Goal: Information Seeking & Learning: Compare options

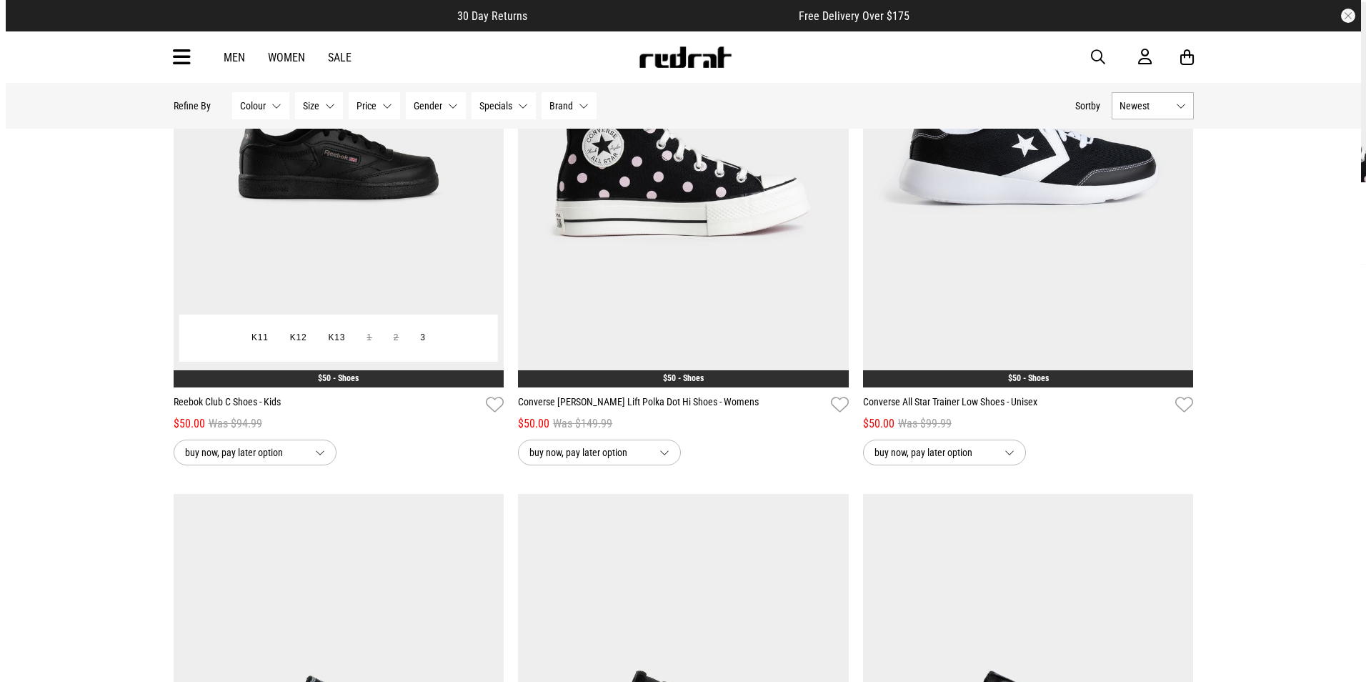
scroll to position [286, 0]
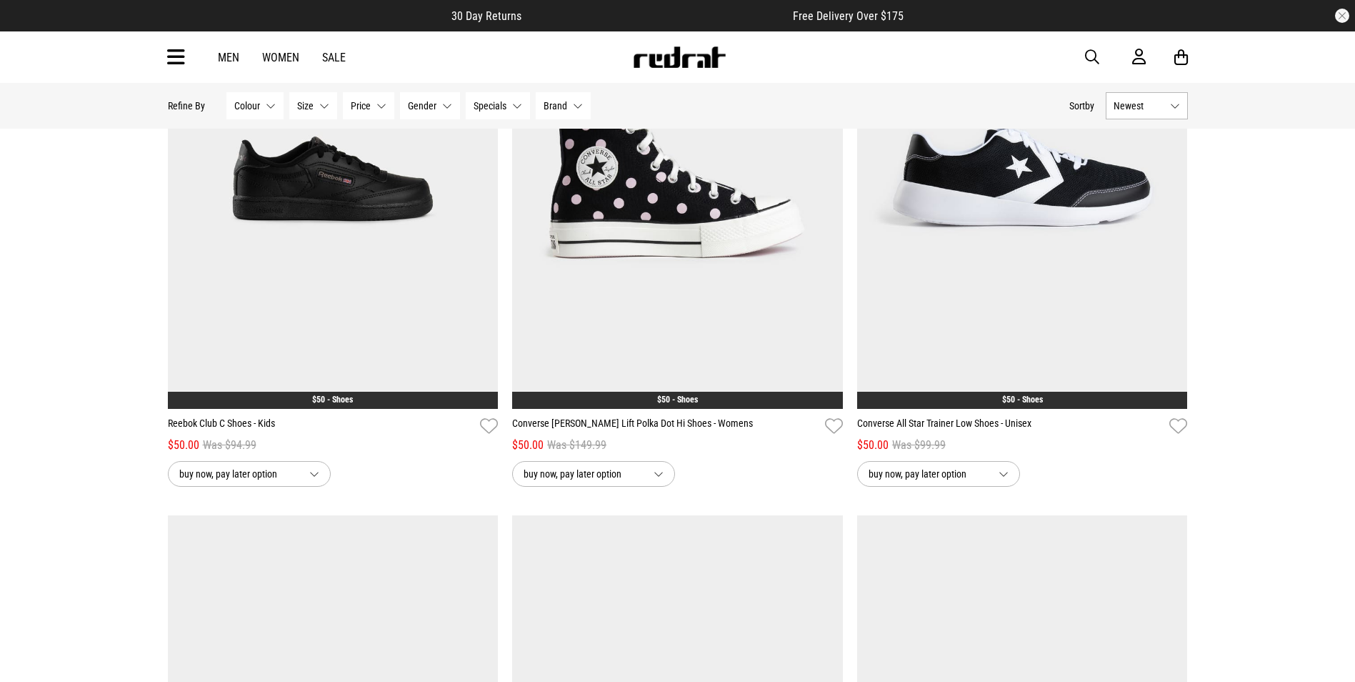
click at [171, 61] on icon at bounding box center [176, 58] width 18 height 24
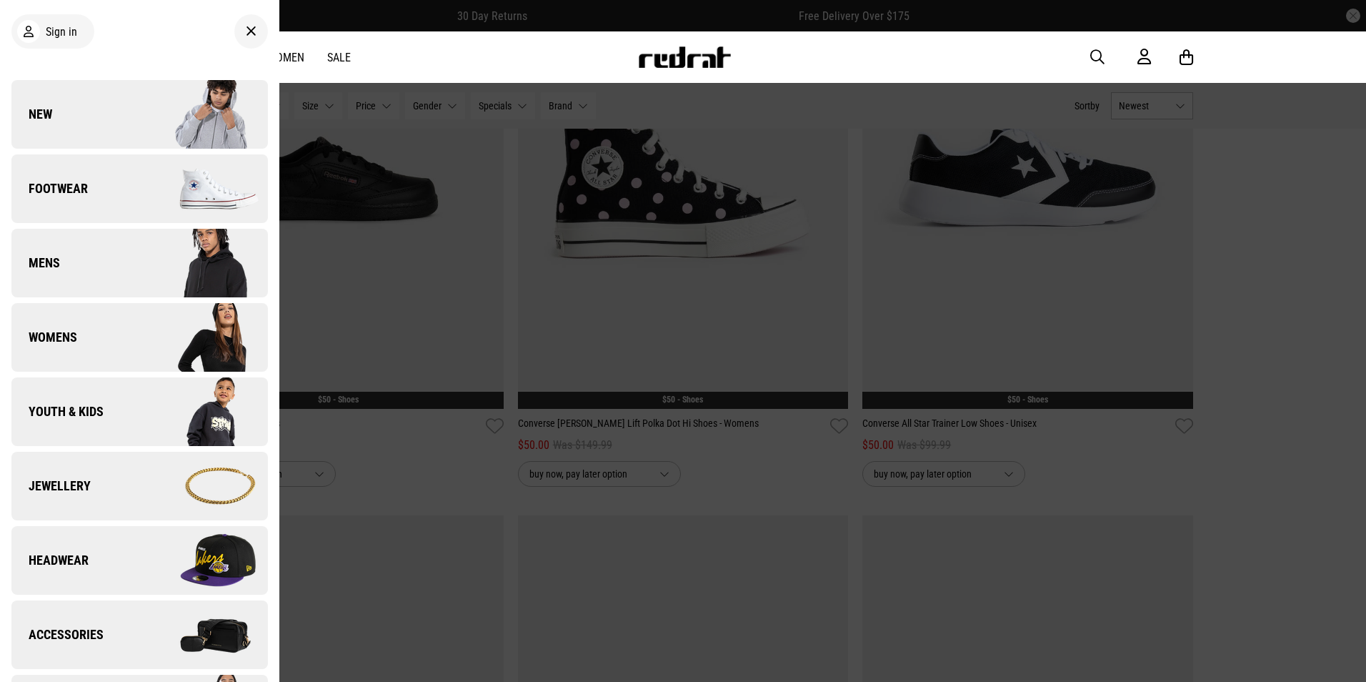
click at [707, 59] on img at bounding box center [684, 56] width 94 height 21
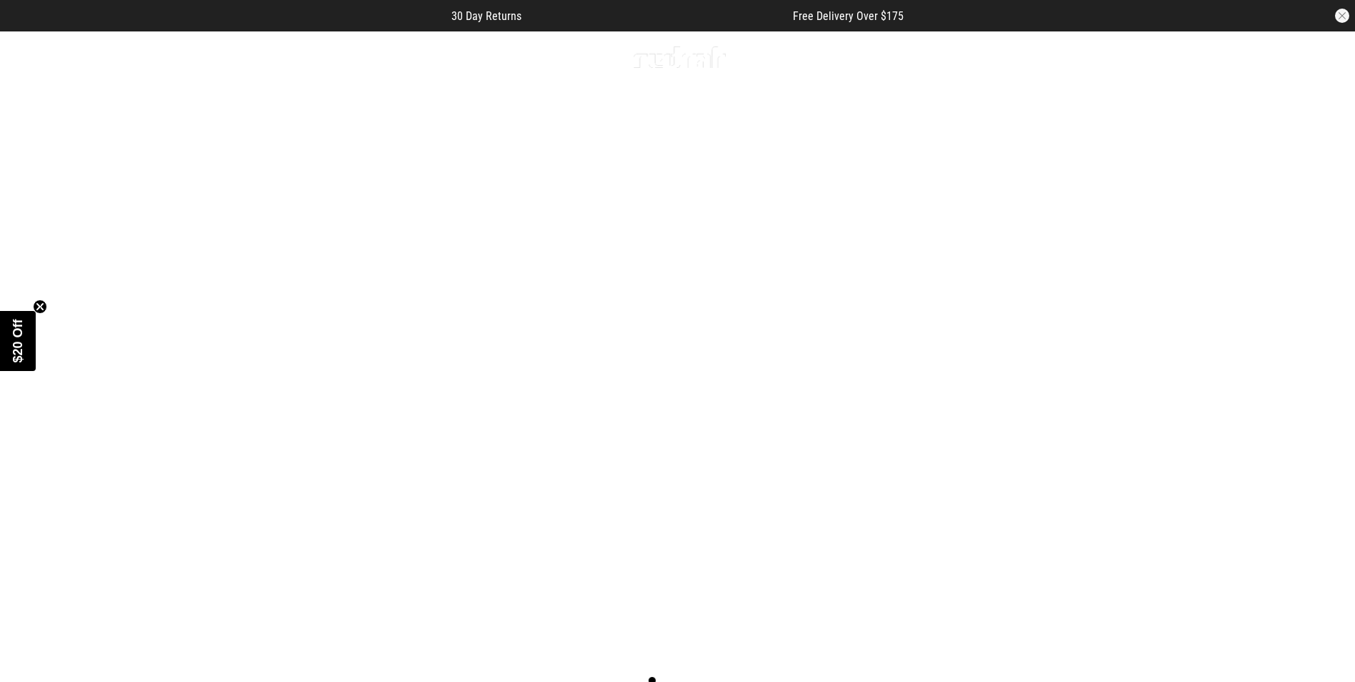
click at [1319, 354] on button "Next slide" at bounding box center [1322, 369] width 19 height 31
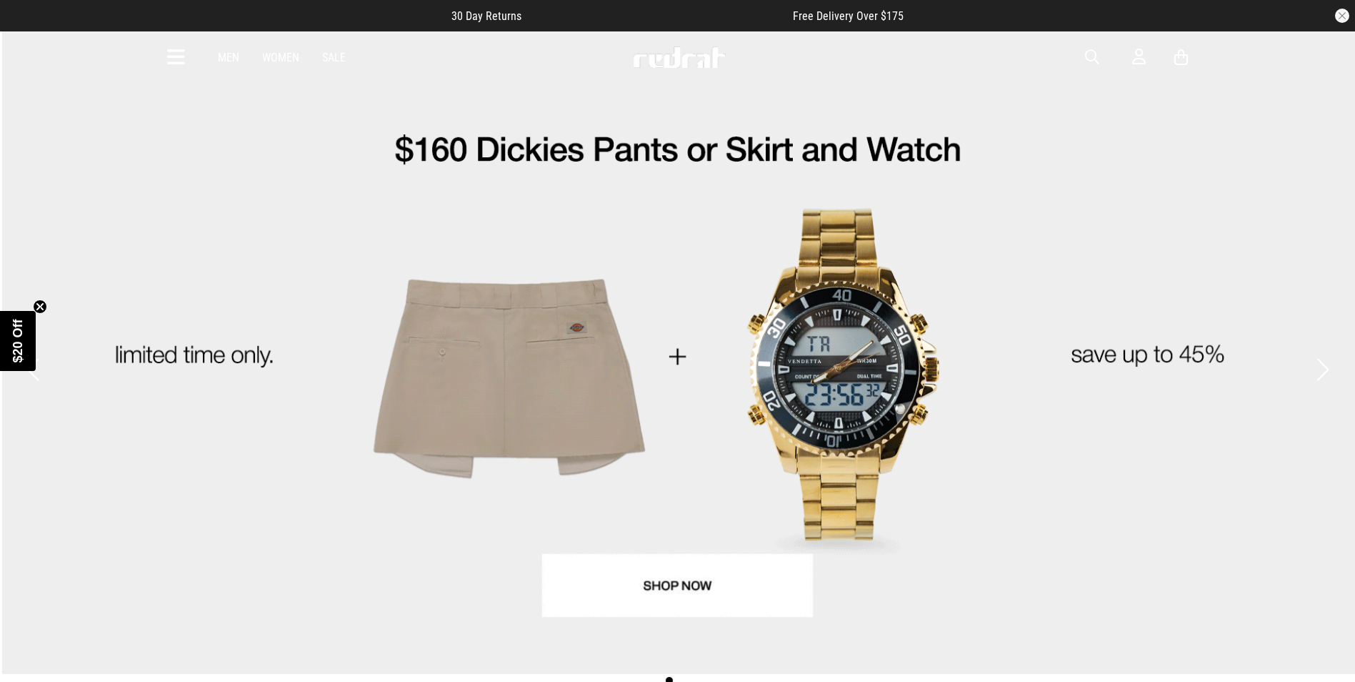
click at [1319, 354] on button "Next slide" at bounding box center [1322, 369] width 19 height 31
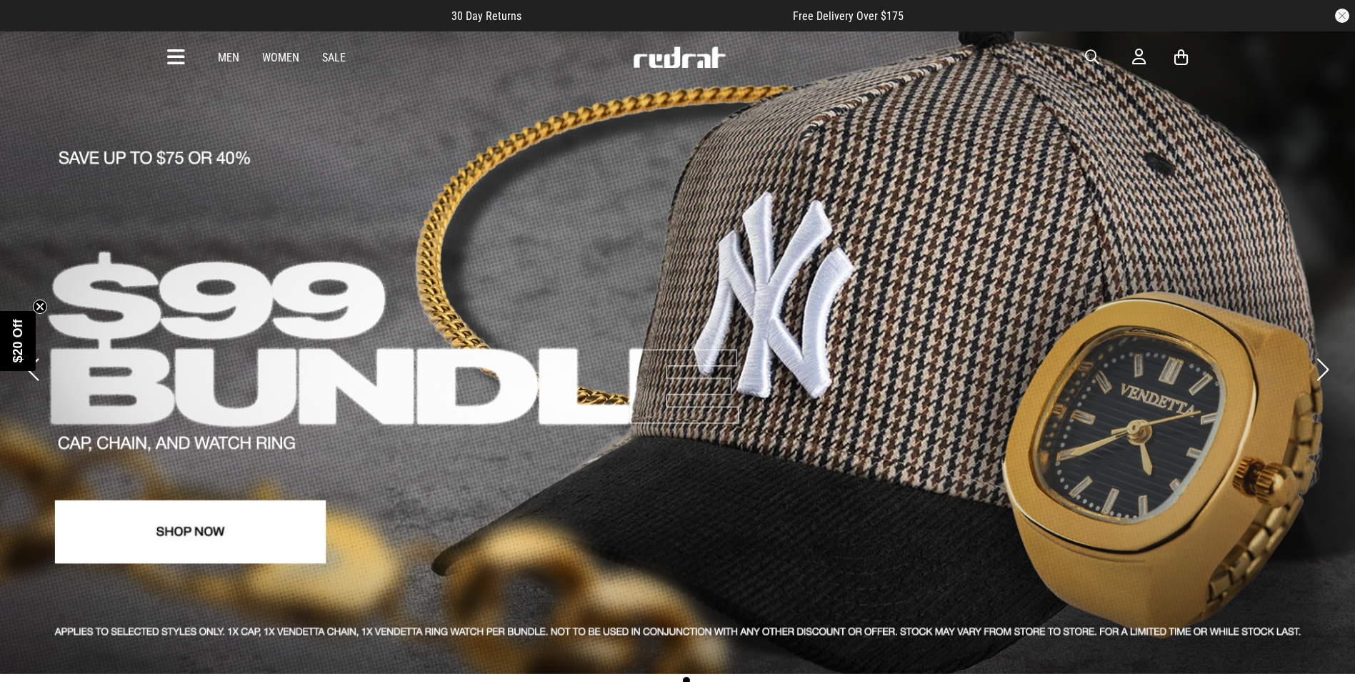
click at [1319, 354] on button "Next slide" at bounding box center [1322, 369] width 19 height 31
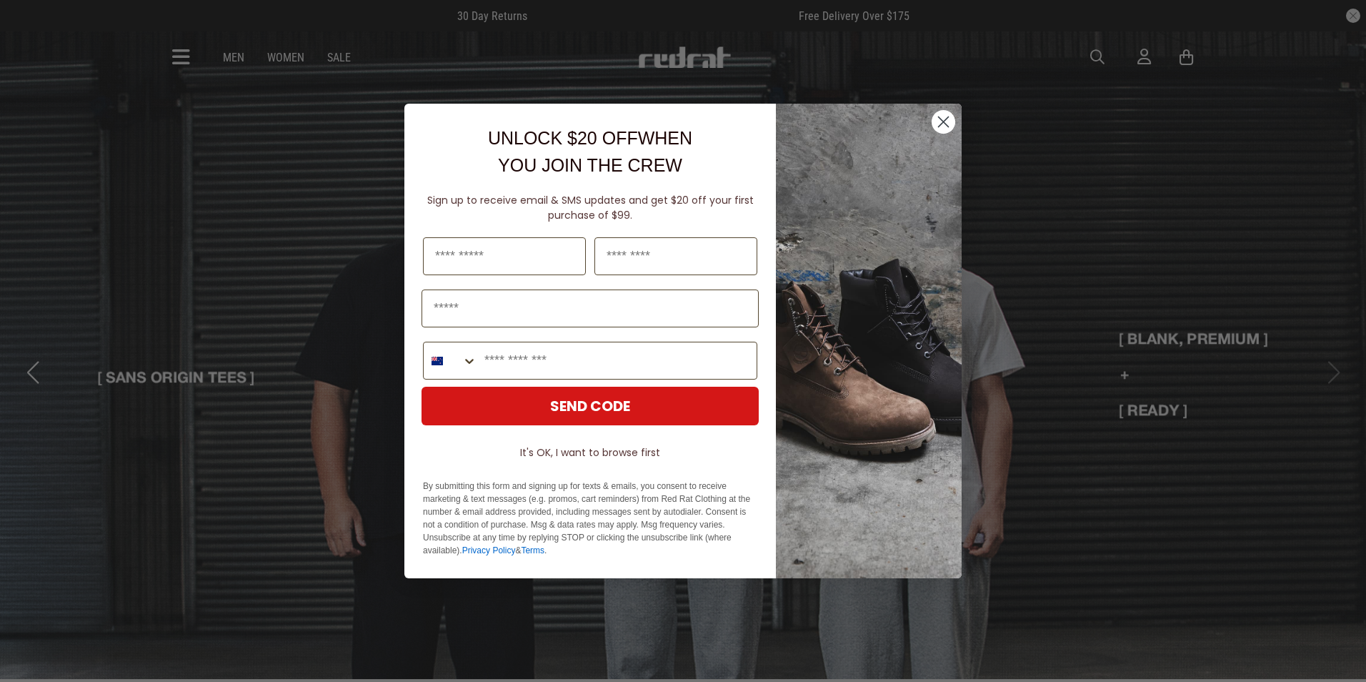
click at [1319, 352] on div "Close dialog UNLOCK $20 OFF WHEN YOU JOIN THE CREW Sign up to receive email & S…" at bounding box center [683, 341] width 1366 height 682
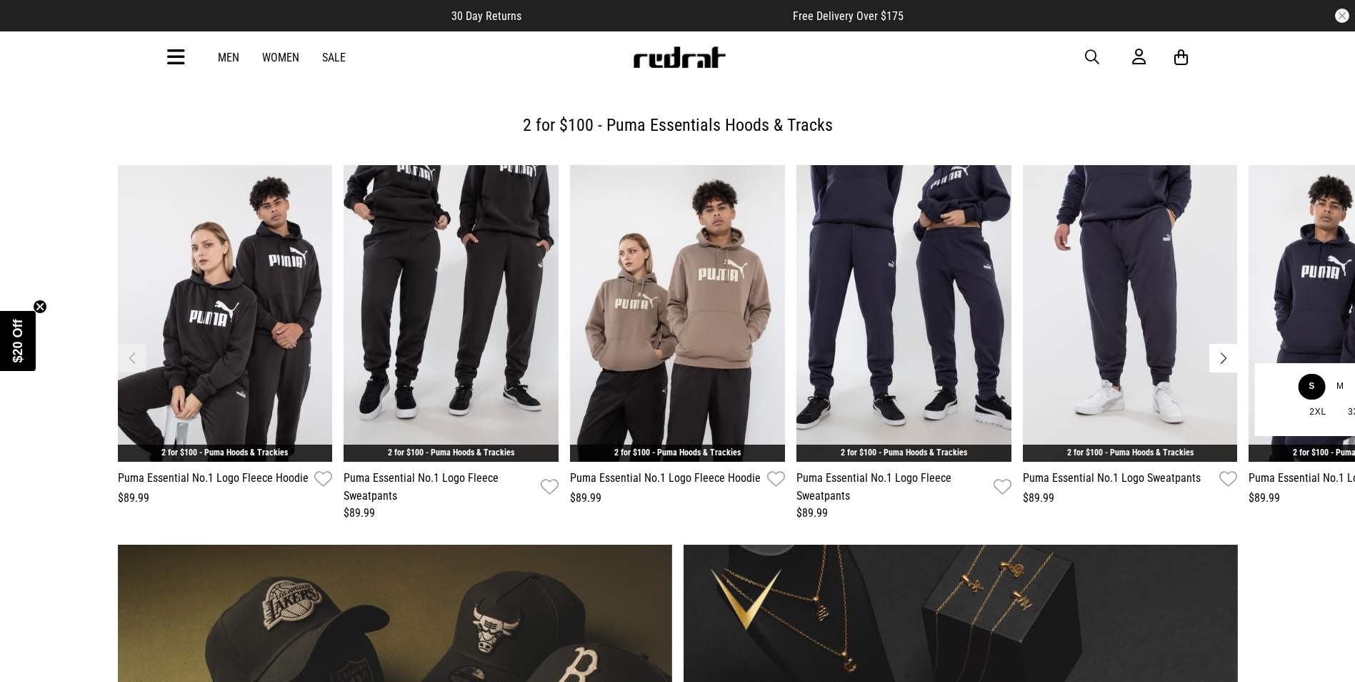
scroll to position [643, 0]
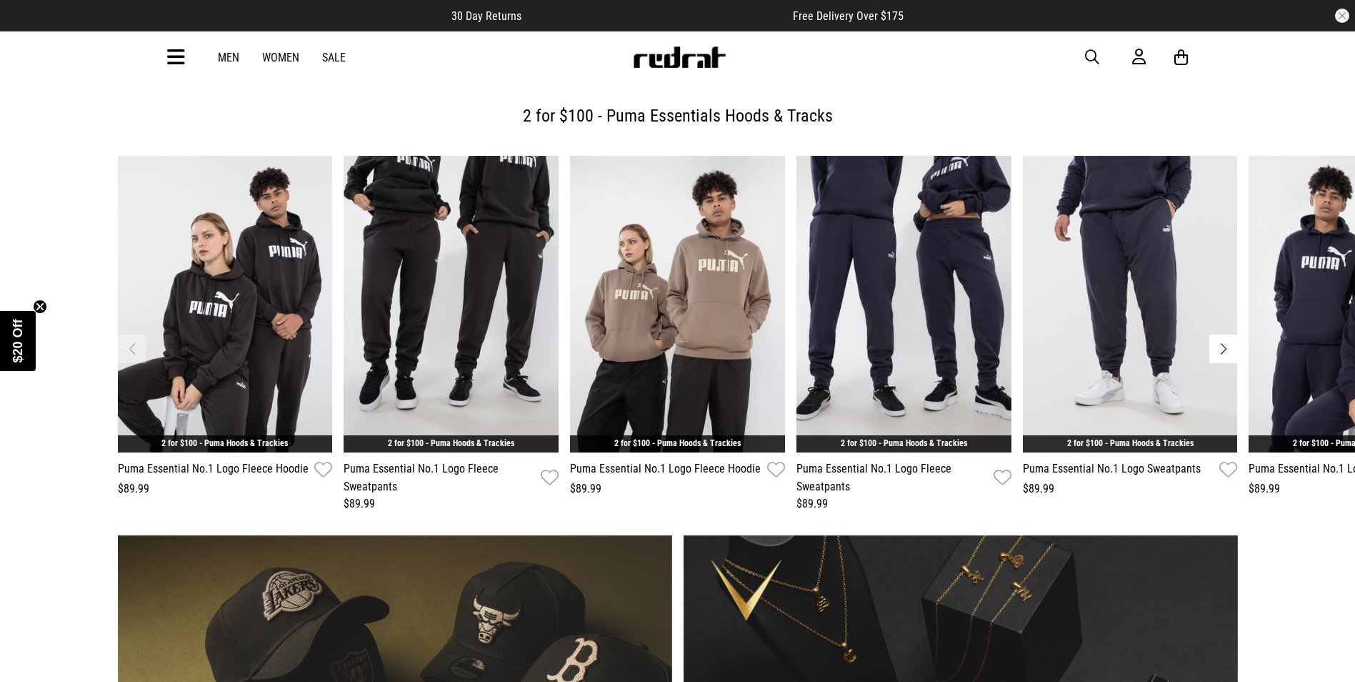
click at [1238, 315] on div "**********" at bounding box center [677, 294] width 1355 height 436
click at [1233, 334] on button "Next slide" at bounding box center [1223, 348] width 29 height 29
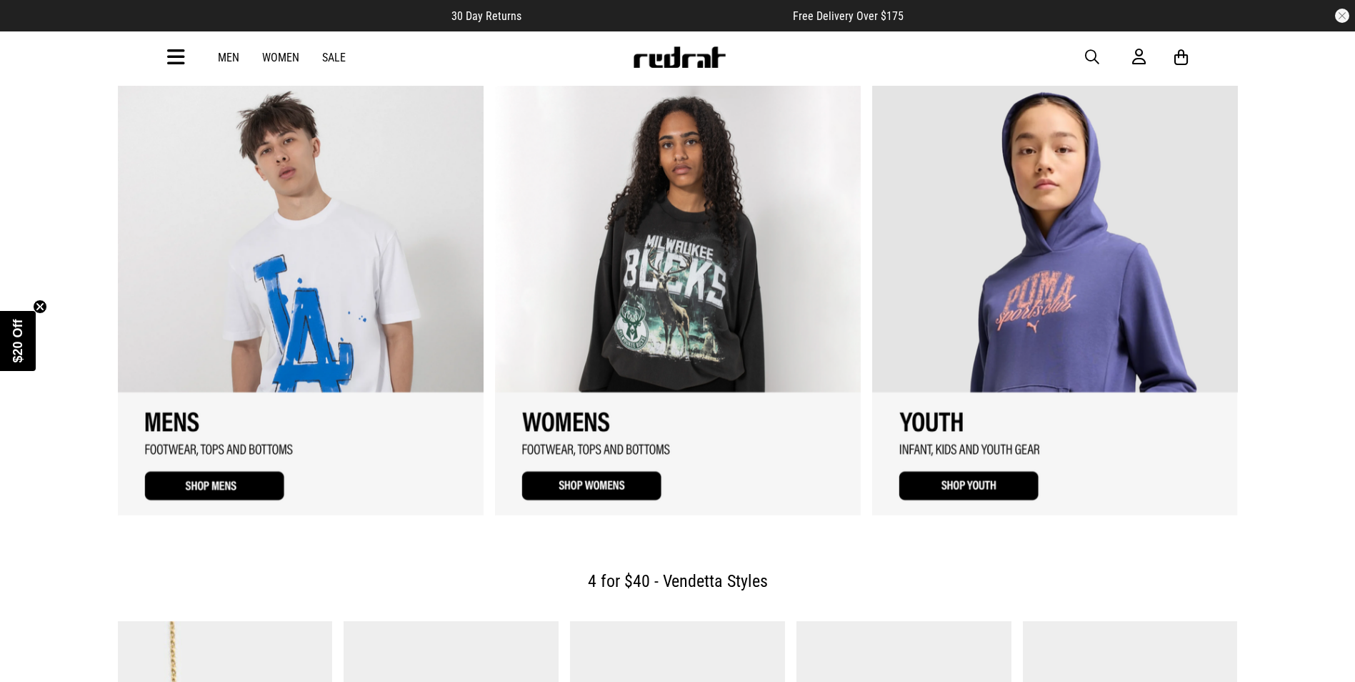
scroll to position [1572, 0]
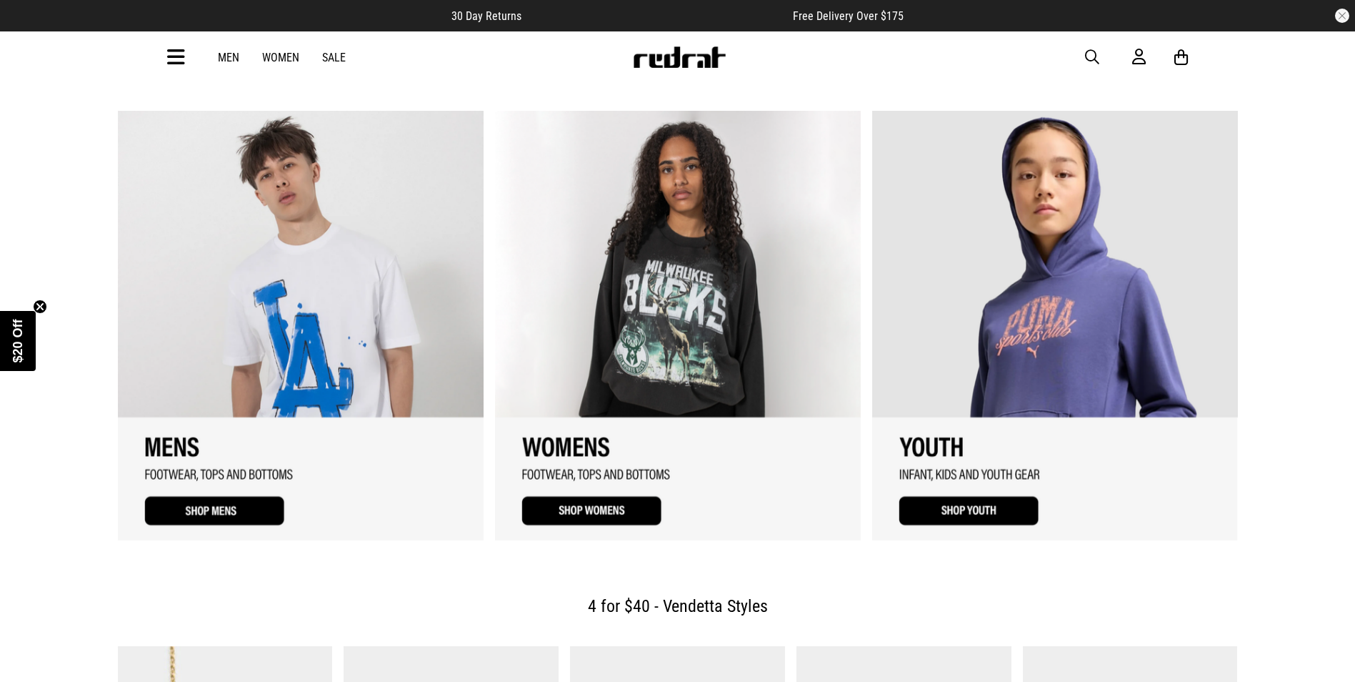
click at [985, 466] on link "3 / 3" at bounding box center [1055, 325] width 366 height 429
click at [1000, 473] on link "3 / 3" at bounding box center [1055, 325] width 366 height 429
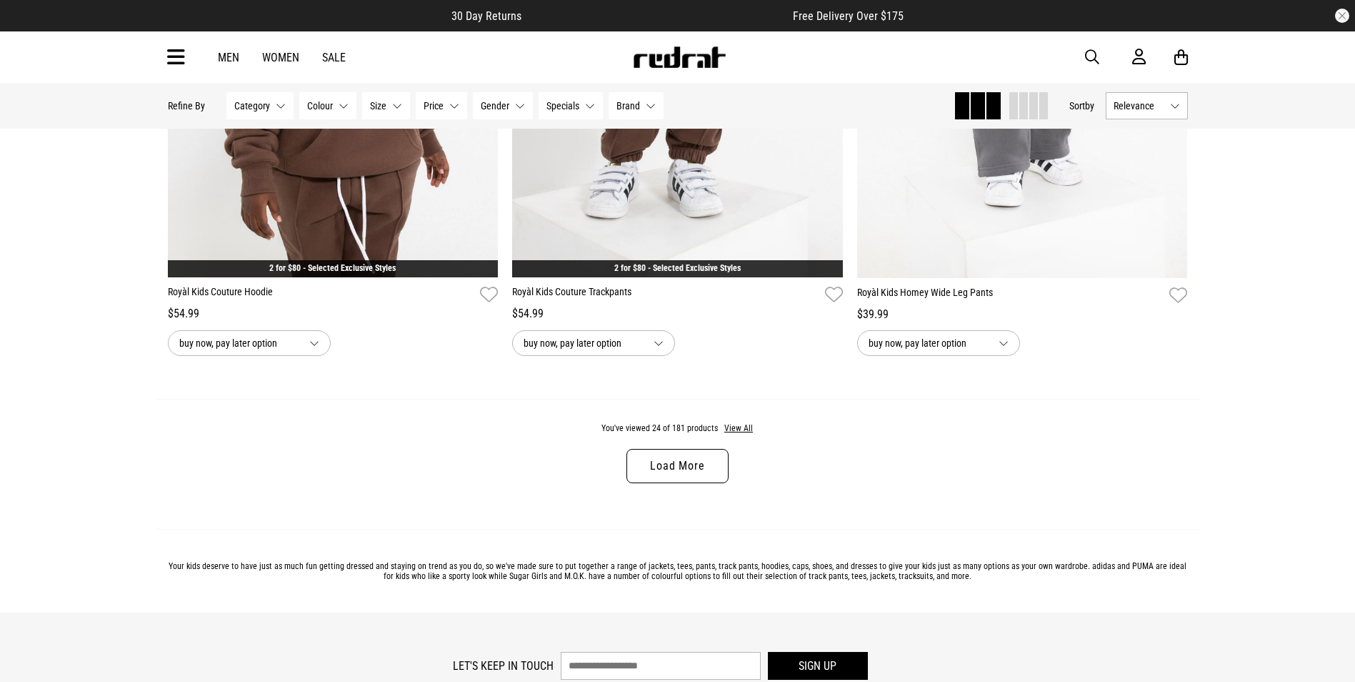
scroll to position [4429, 0]
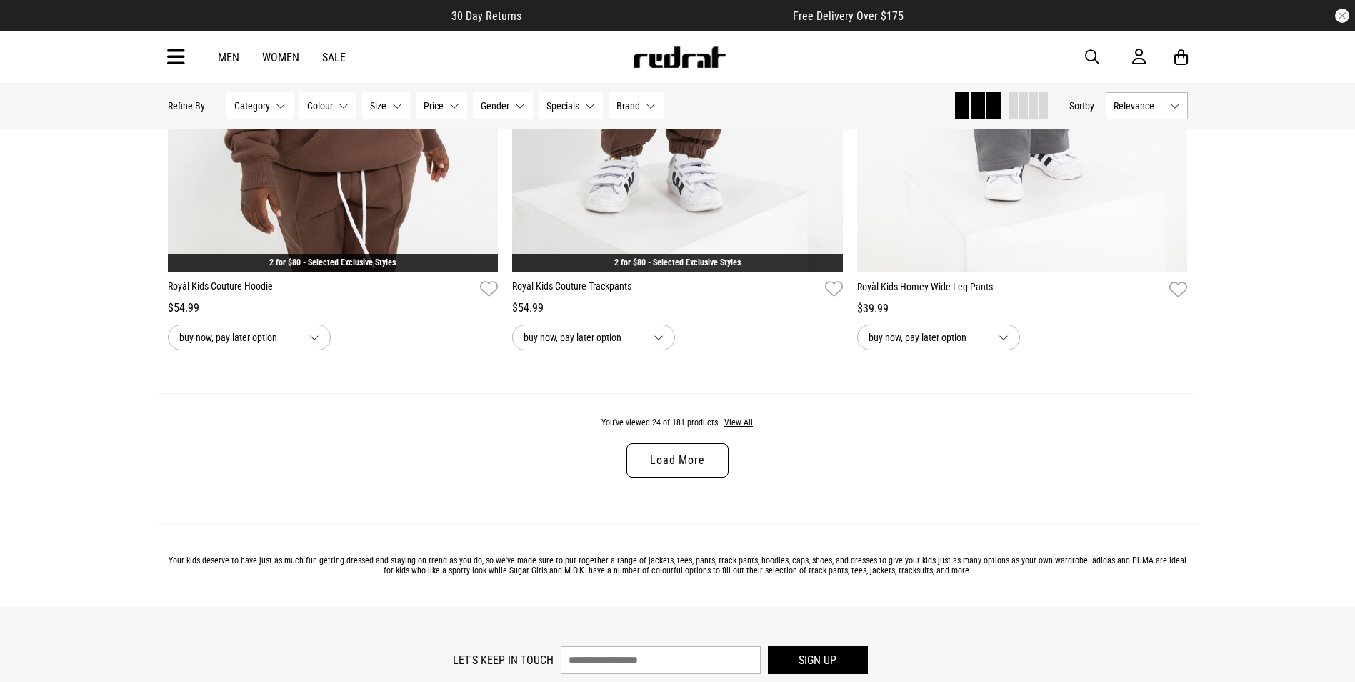
click at [680, 475] on link "Load More" at bounding box center [677, 460] width 101 height 34
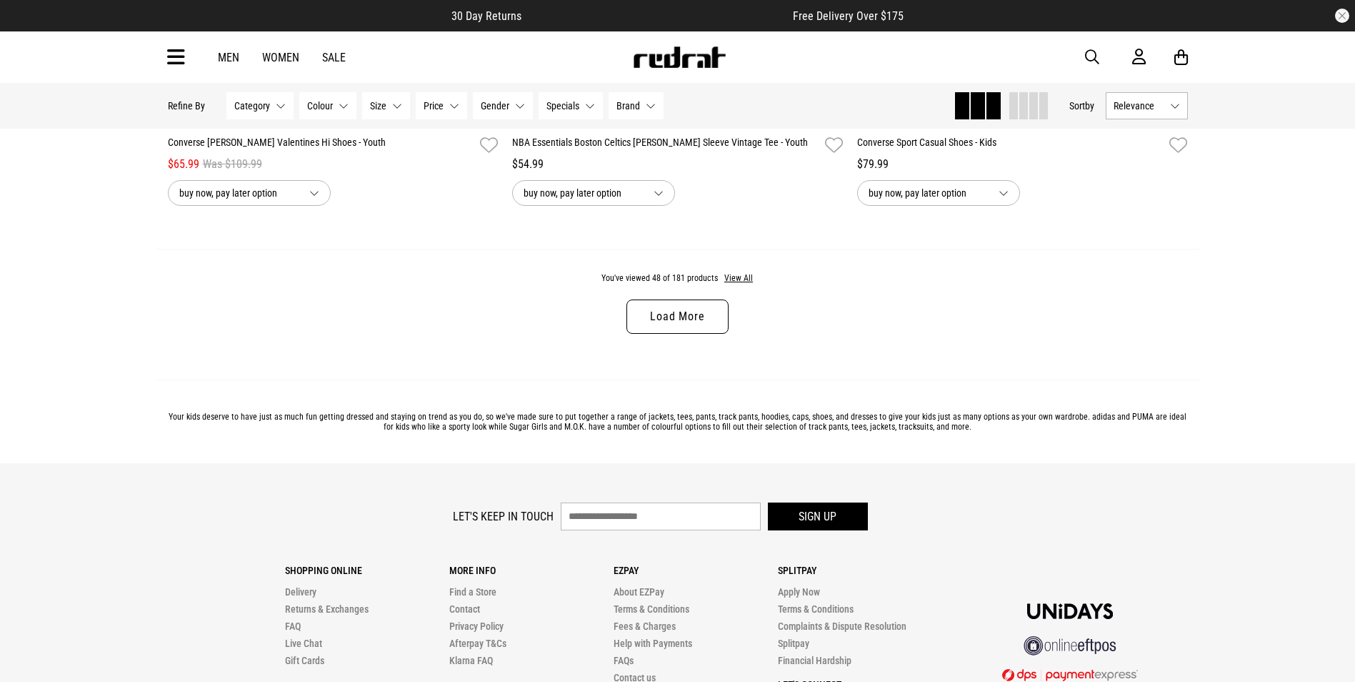
scroll to position [9216, 0]
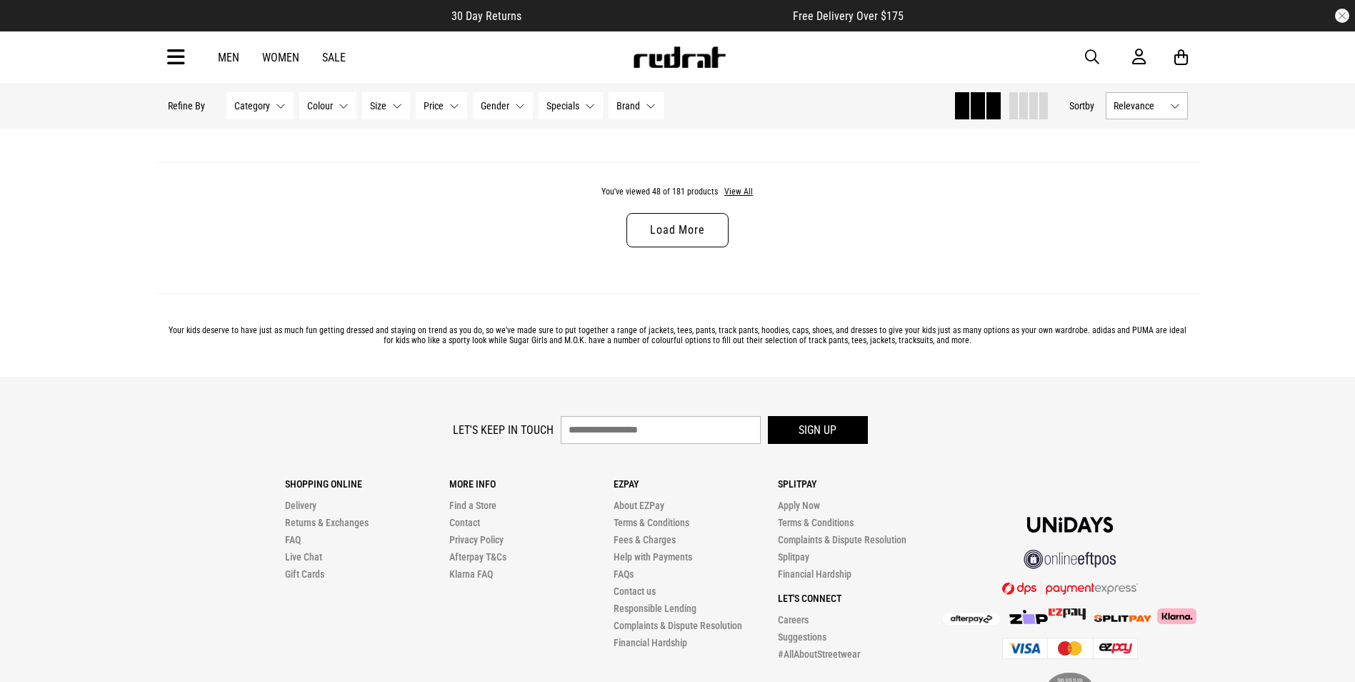
click at [689, 245] on link "Load More" at bounding box center [677, 230] width 101 height 34
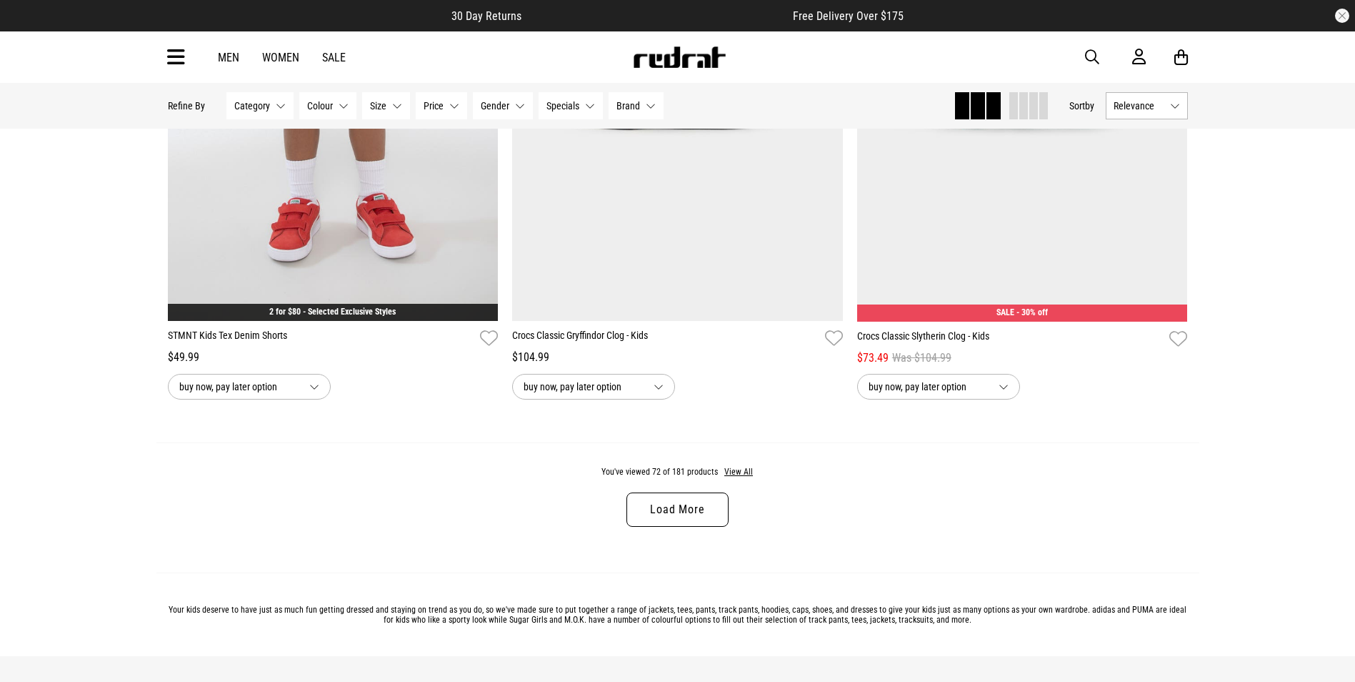
scroll to position [13574, 0]
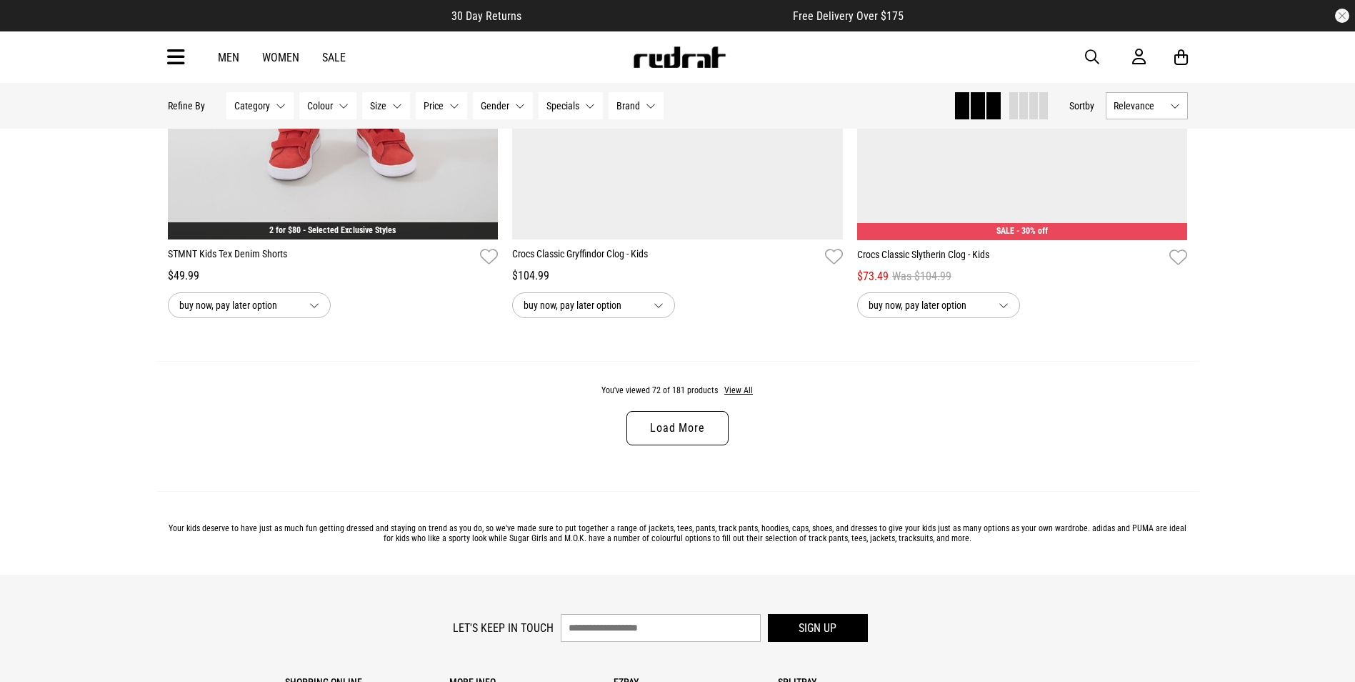
click at [699, 445] on link "Load More" at bounding box center [677, 428] width 101 height 34
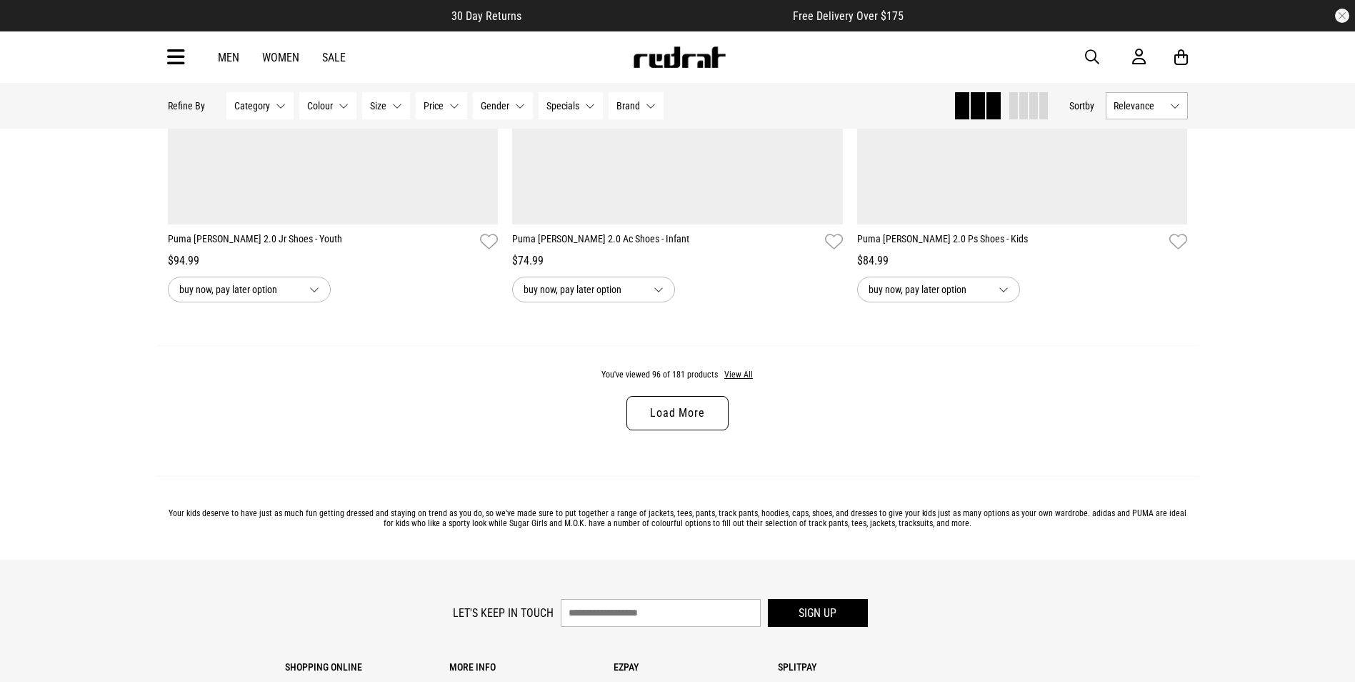
scroll to position [18146, 0]
click at [713, 429] on link "Load More" at bounding box center [677, 412] width 101 height 34
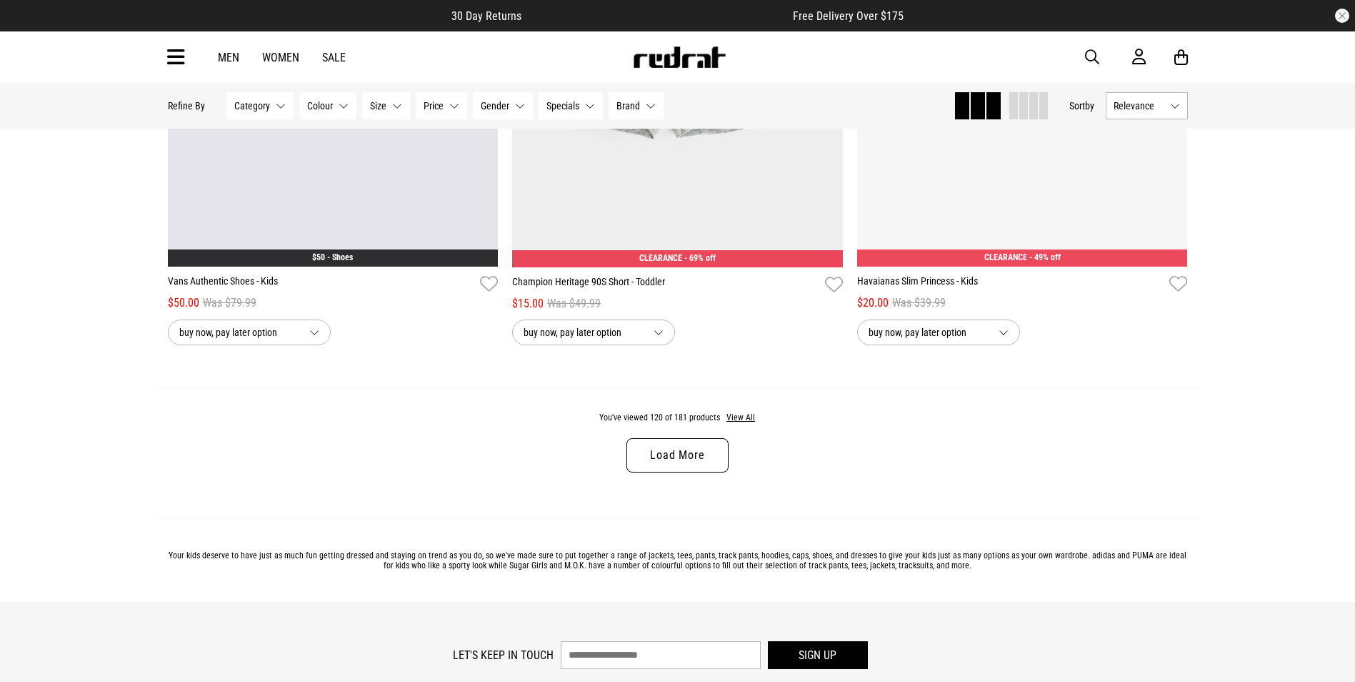
scroll to position [22646, 0]
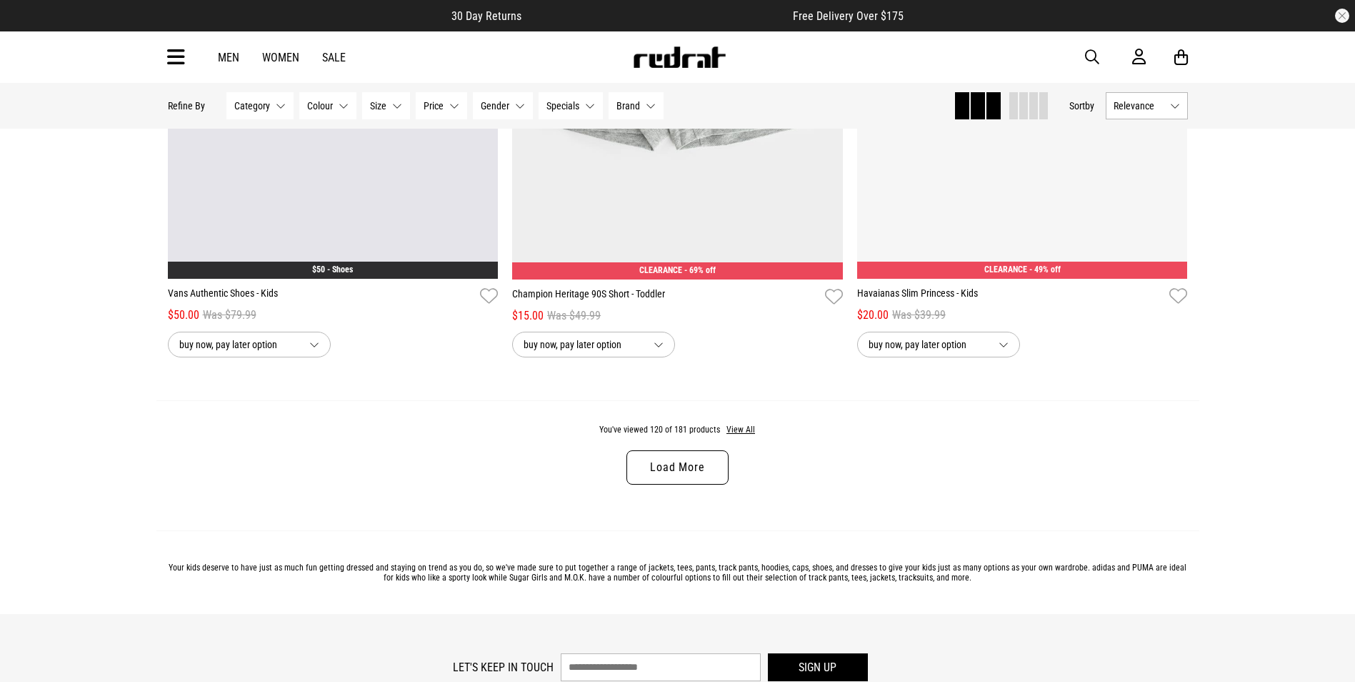
click at [702, 484] on link "Load More" at bounding box center [677, 467] width 101 height 34
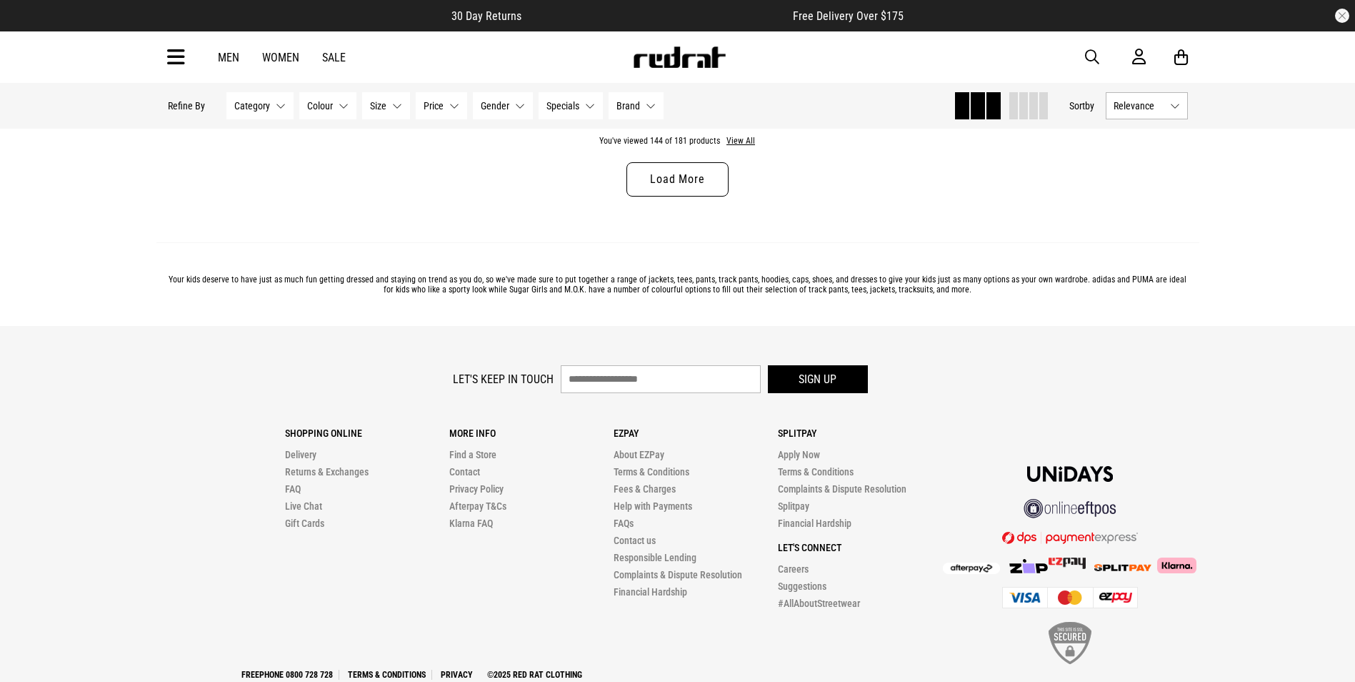
scroll to position [27504, 0]
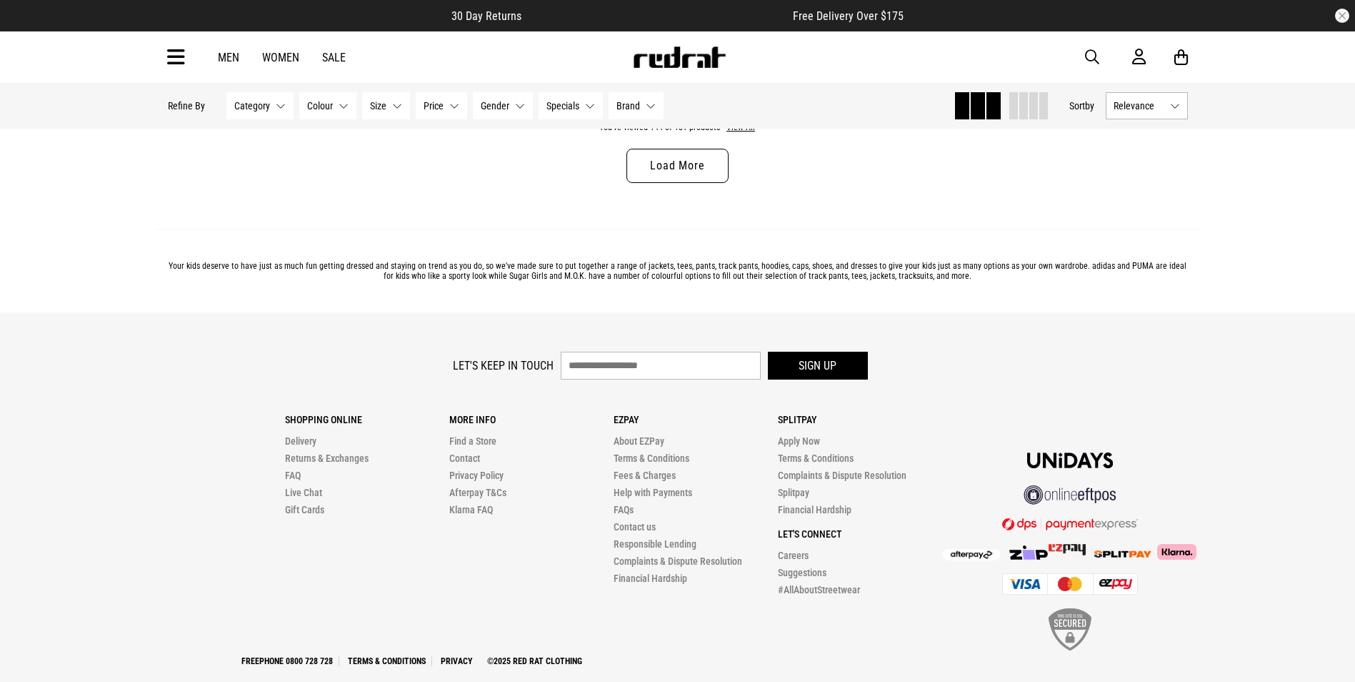
click at [657, 183] on link "Load More" at bounding box center [677, 166] width 101 height 34
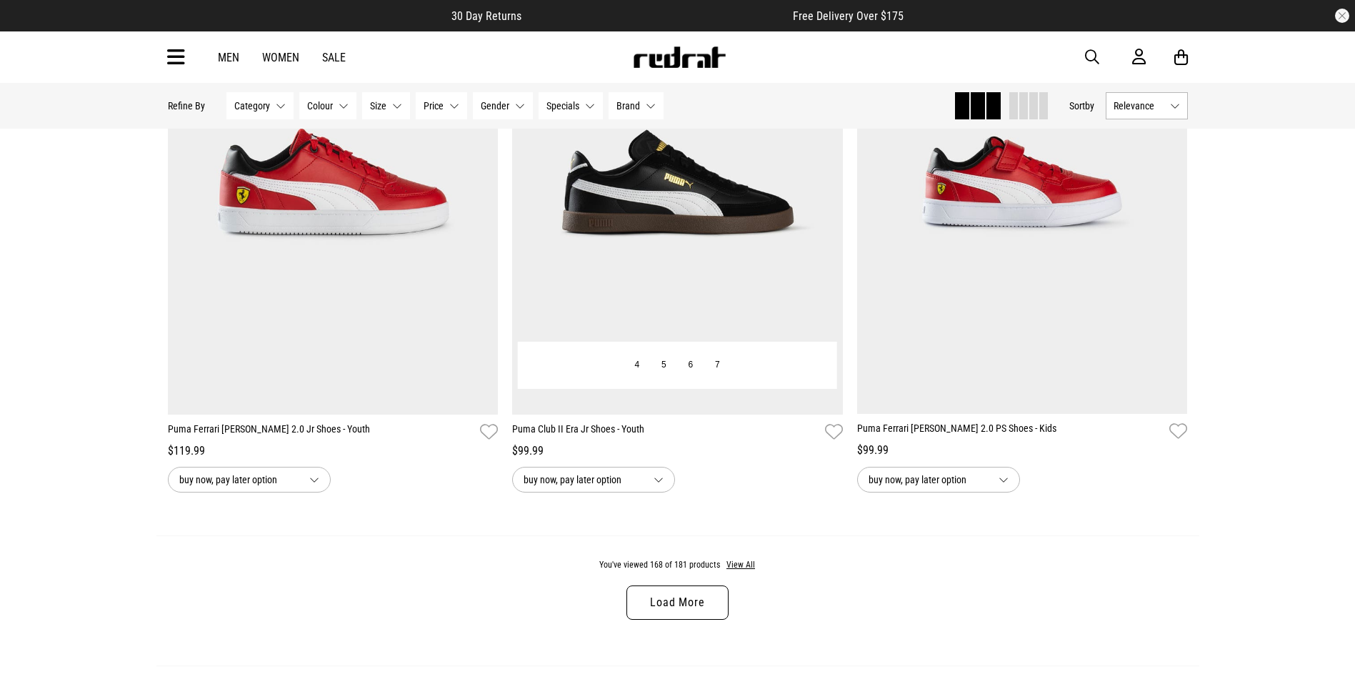
scroll to position [31648, 0]
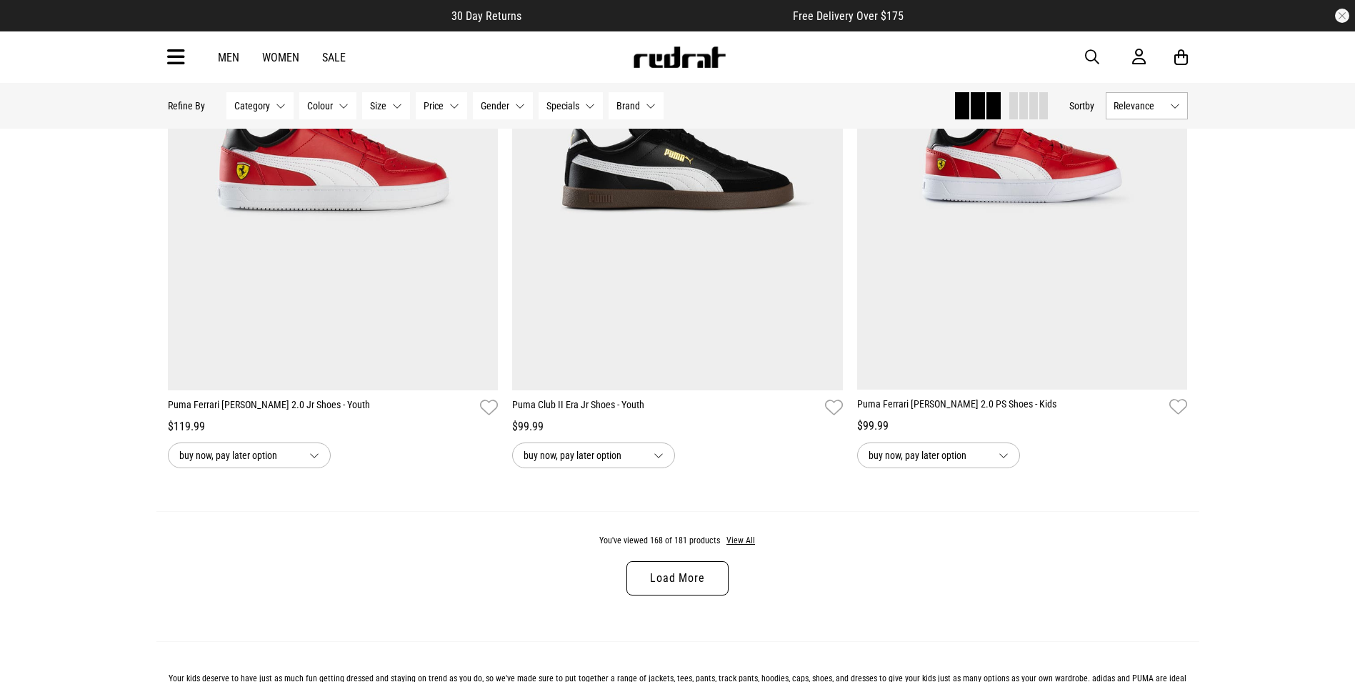
click at [675, 595] on link "Load More" at bounding box center [677, 578] width 101 height 34
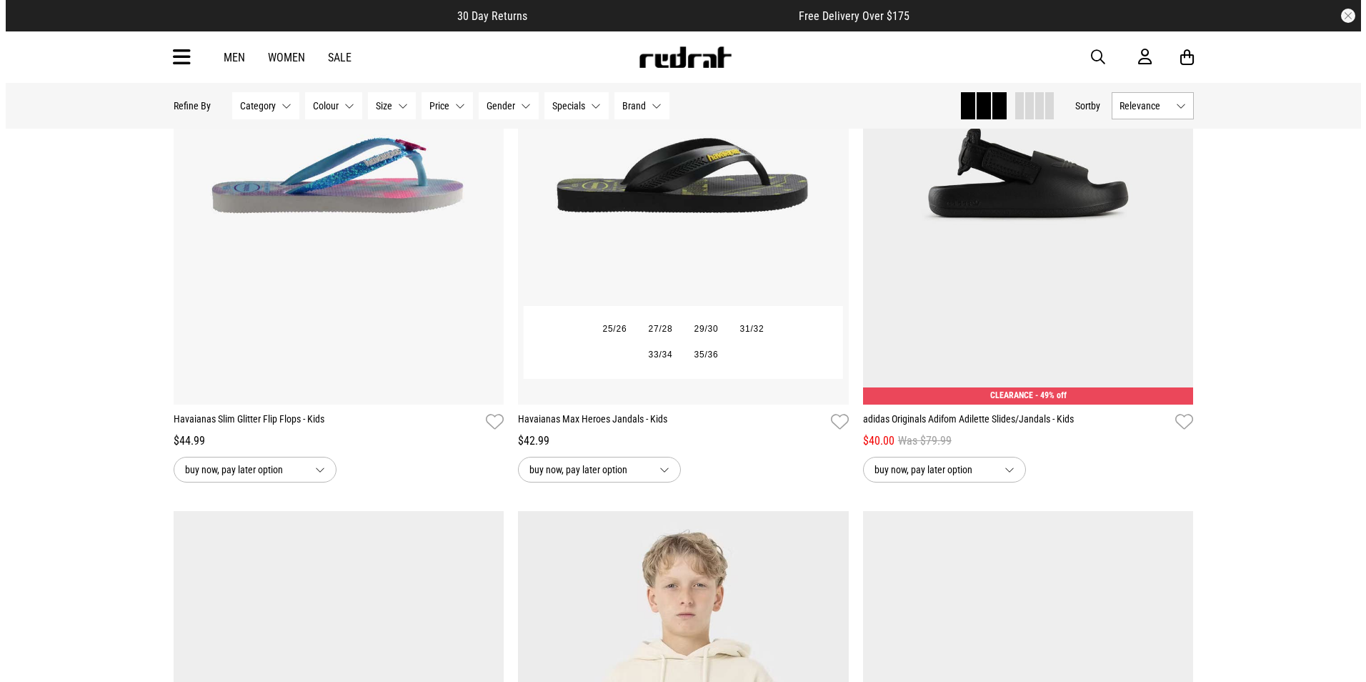
scroll to position [16217, 0]
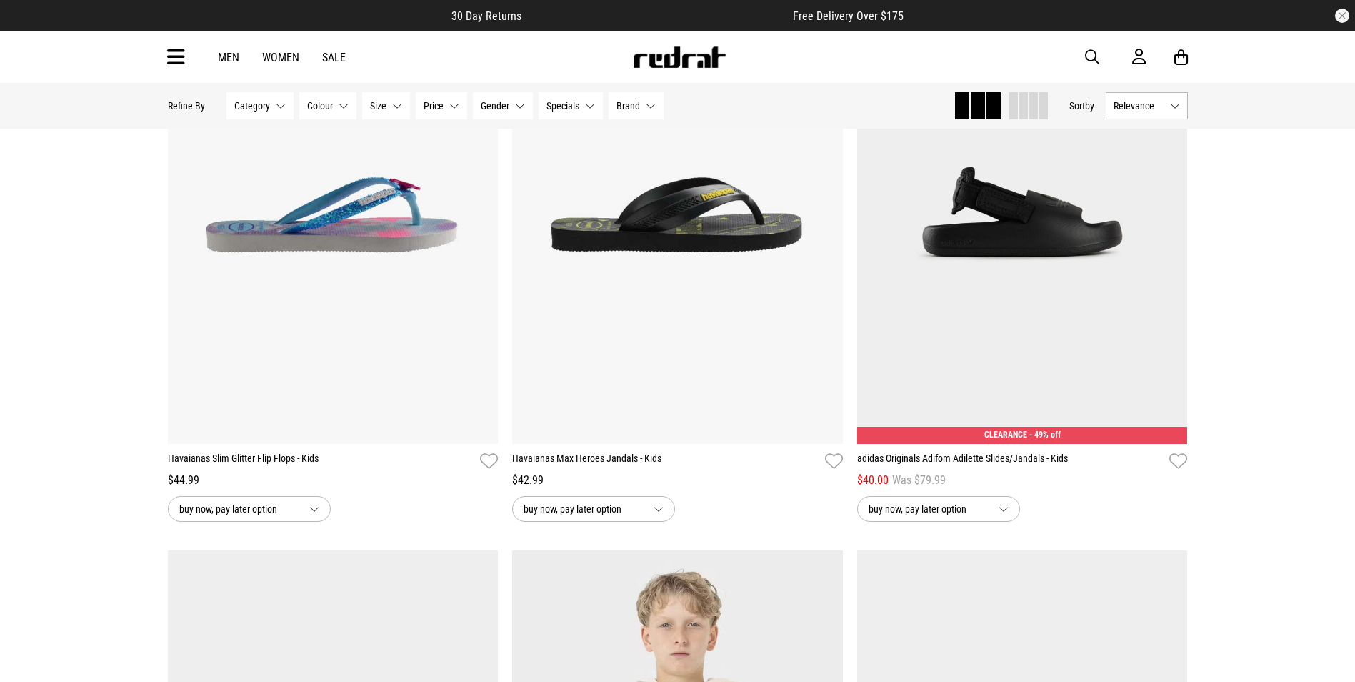
click at [1089, 53] on span "button" at bounding box center [1092, 57] width 14 height 17
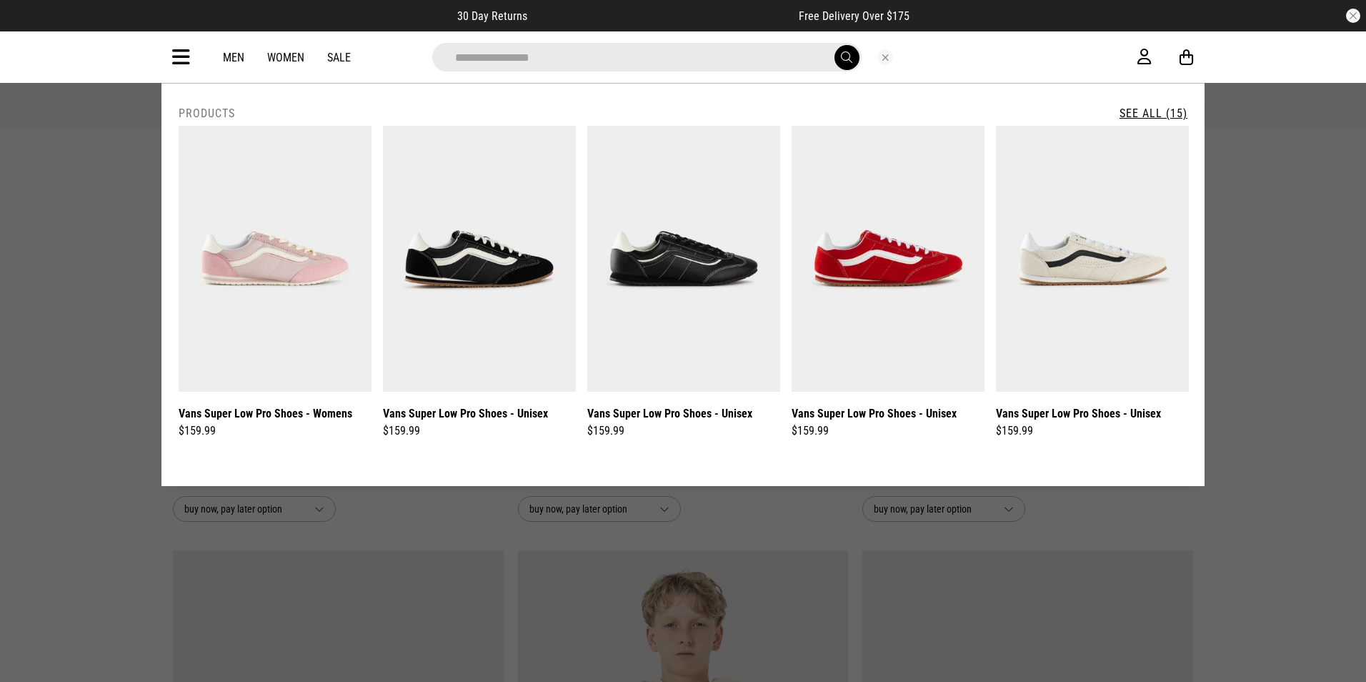
type input "**********"
click at [834, 45] on button "submit" at bounding box center [846, 57] width 25 height 25
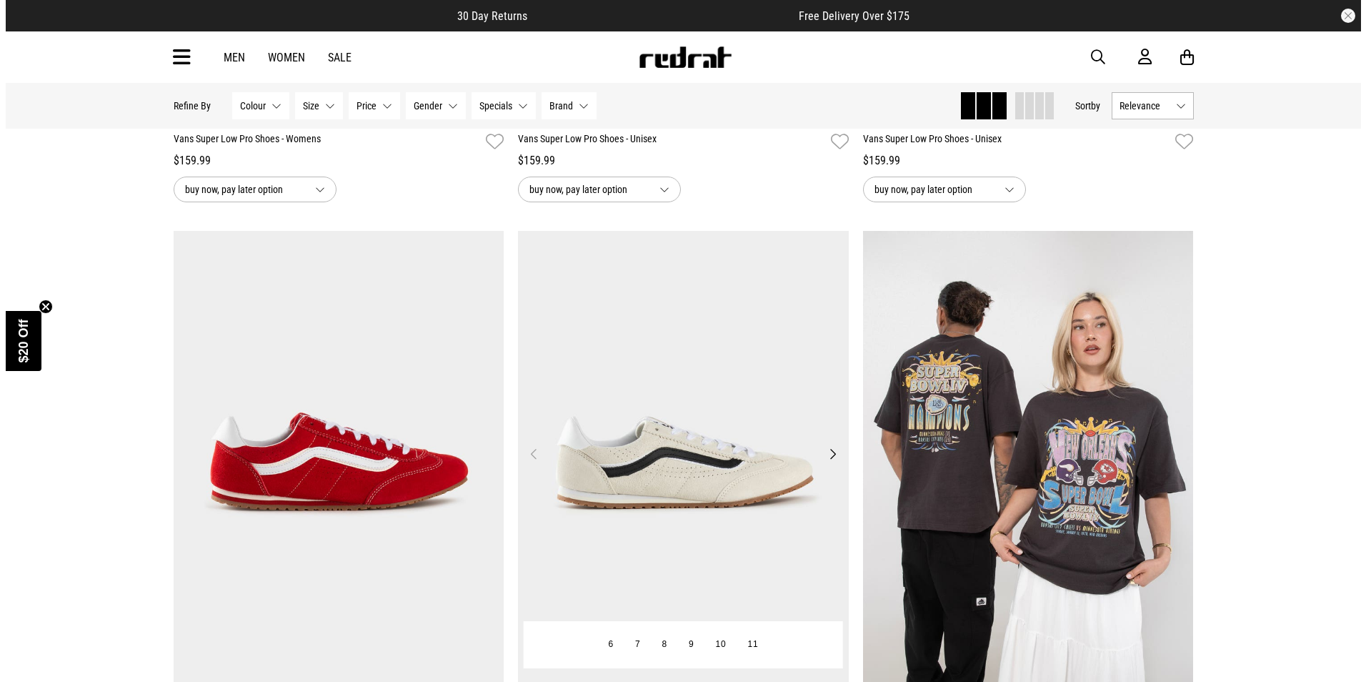
scroll to position [500, 0]
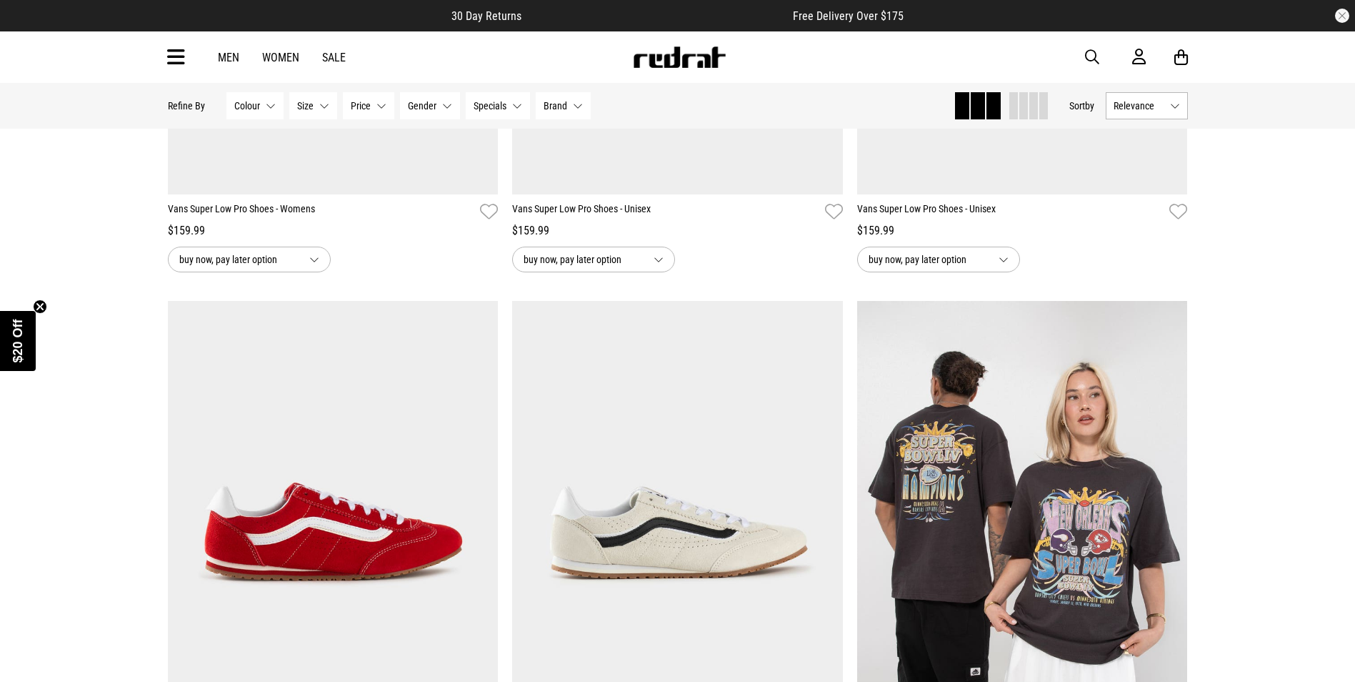
click at [1091, 60] on span "button" at bounding box center [1092, 57] width 14 height 17
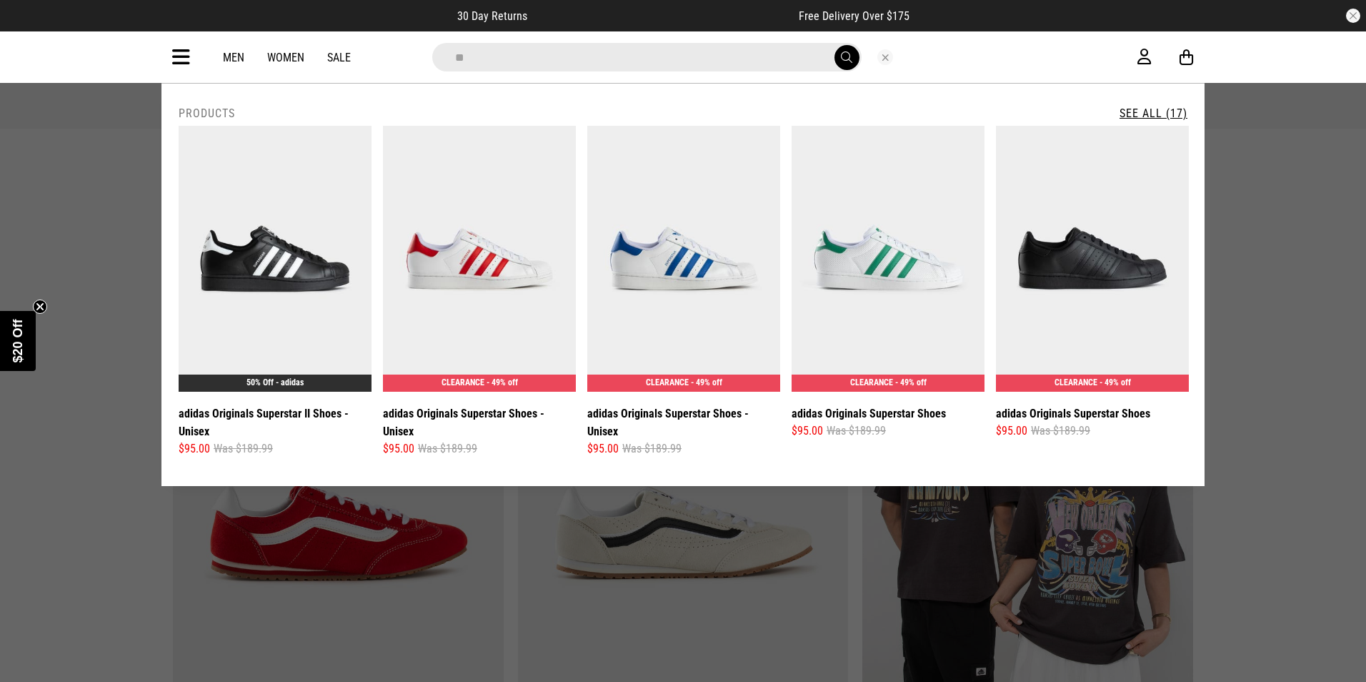
type input "*"
type input "********"
click at [834, 45] on button "submit" at bounding box center [846, 57] width 25 height 25
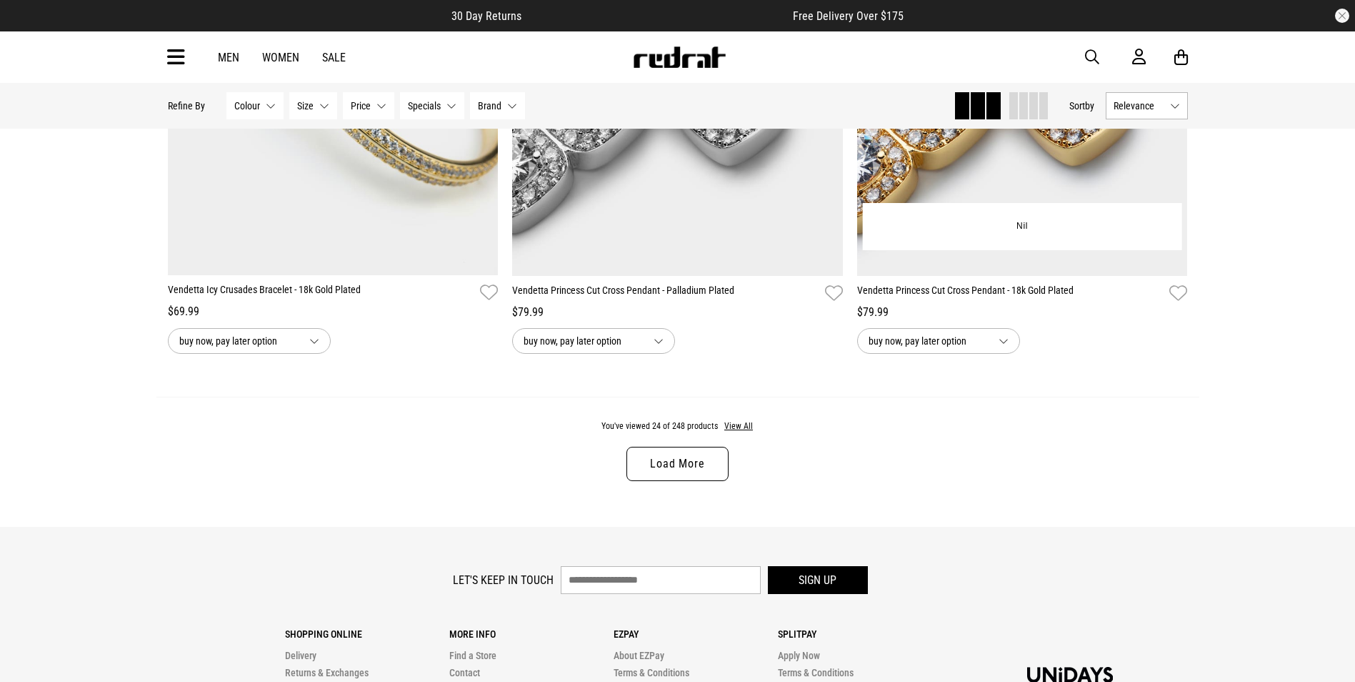
scroll to position [4215, 0]
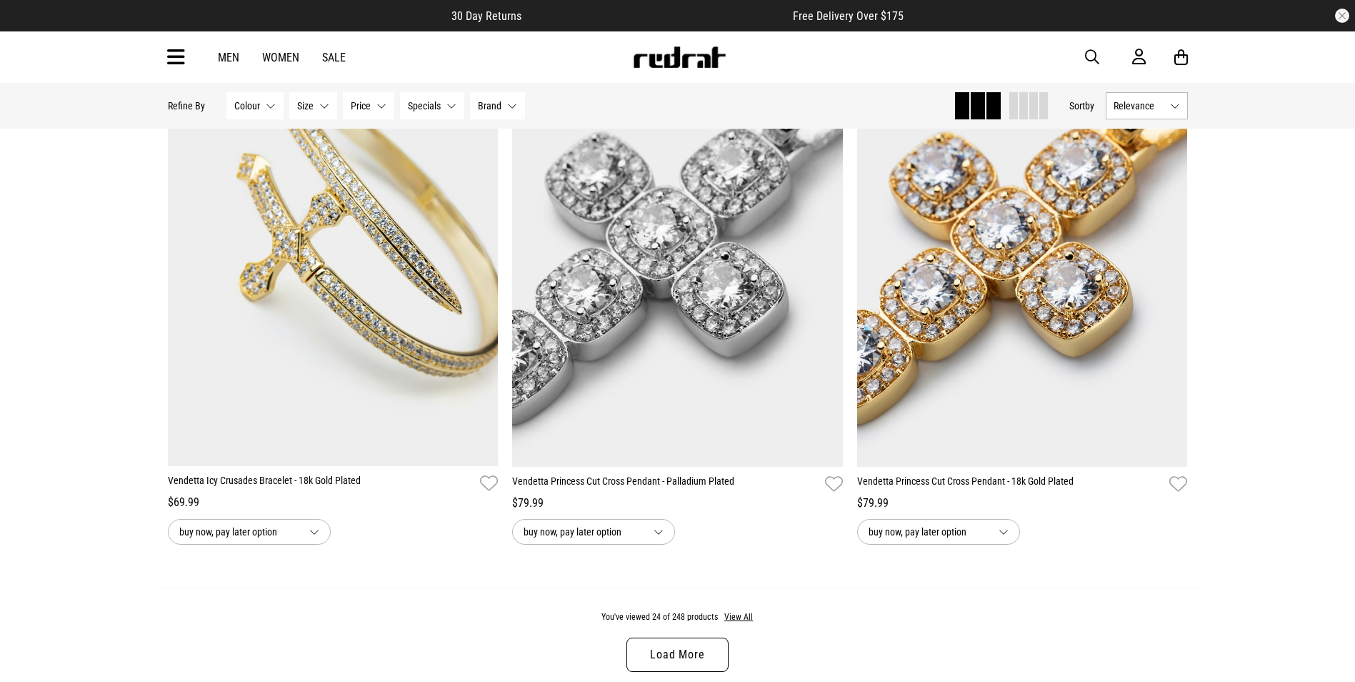
click at [1092, 51] on span "button" at bounding box center [1092, 57] width 14 height 17
type input "*****"
click at [829, 45] on button "submit" at bounding box center [841, 57] width 25 height 25
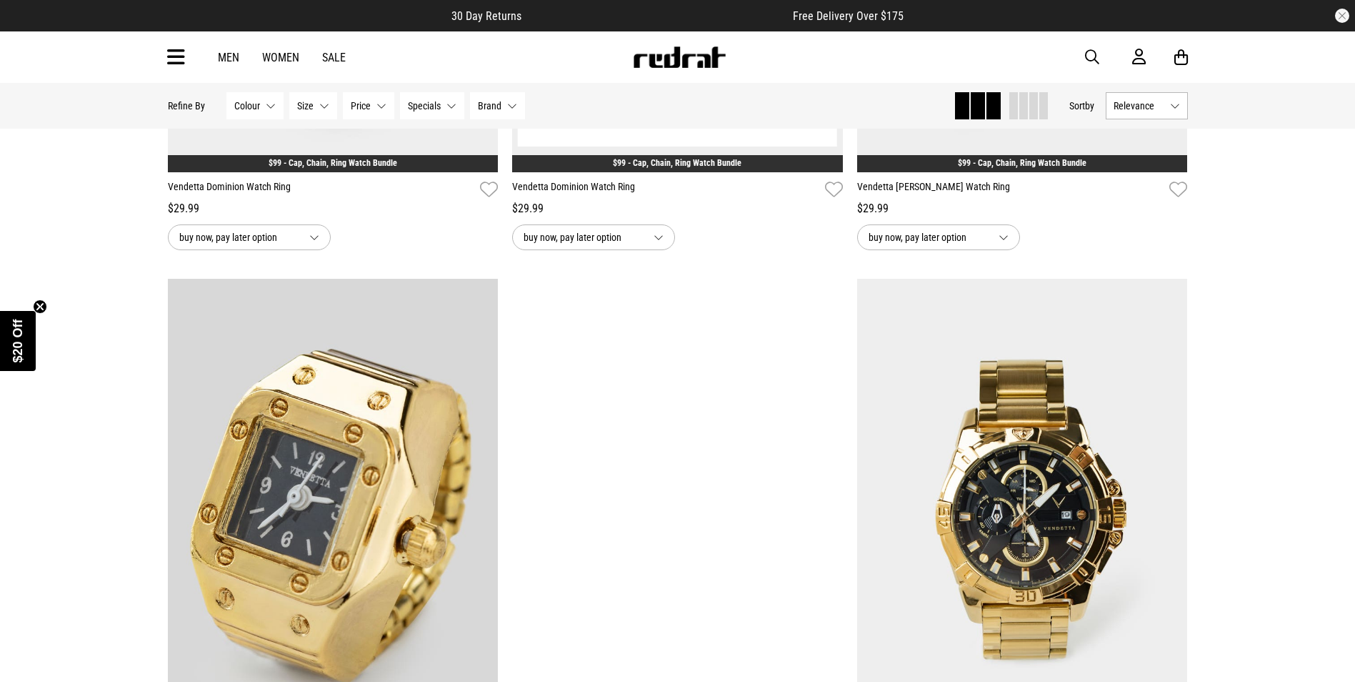
scroll to position [3572, 0]
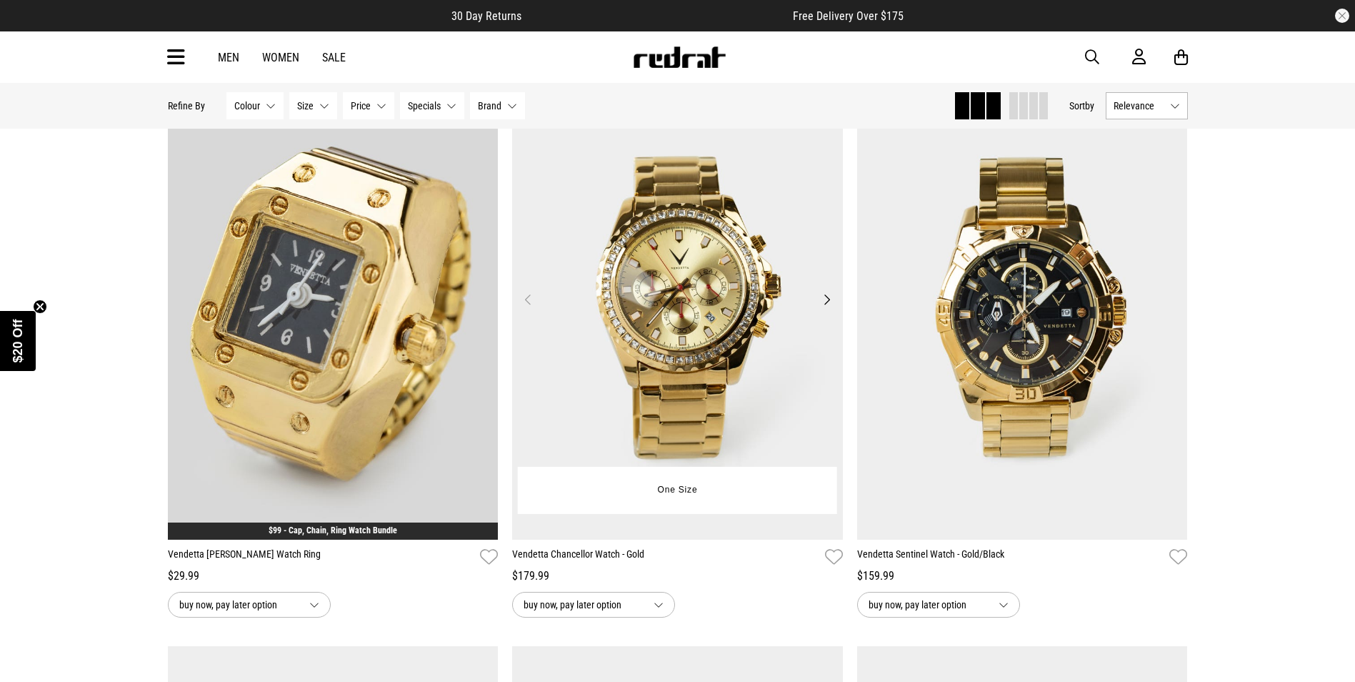
click at [769, 231] on img at bounding box center [677, 307] width 331 height 463
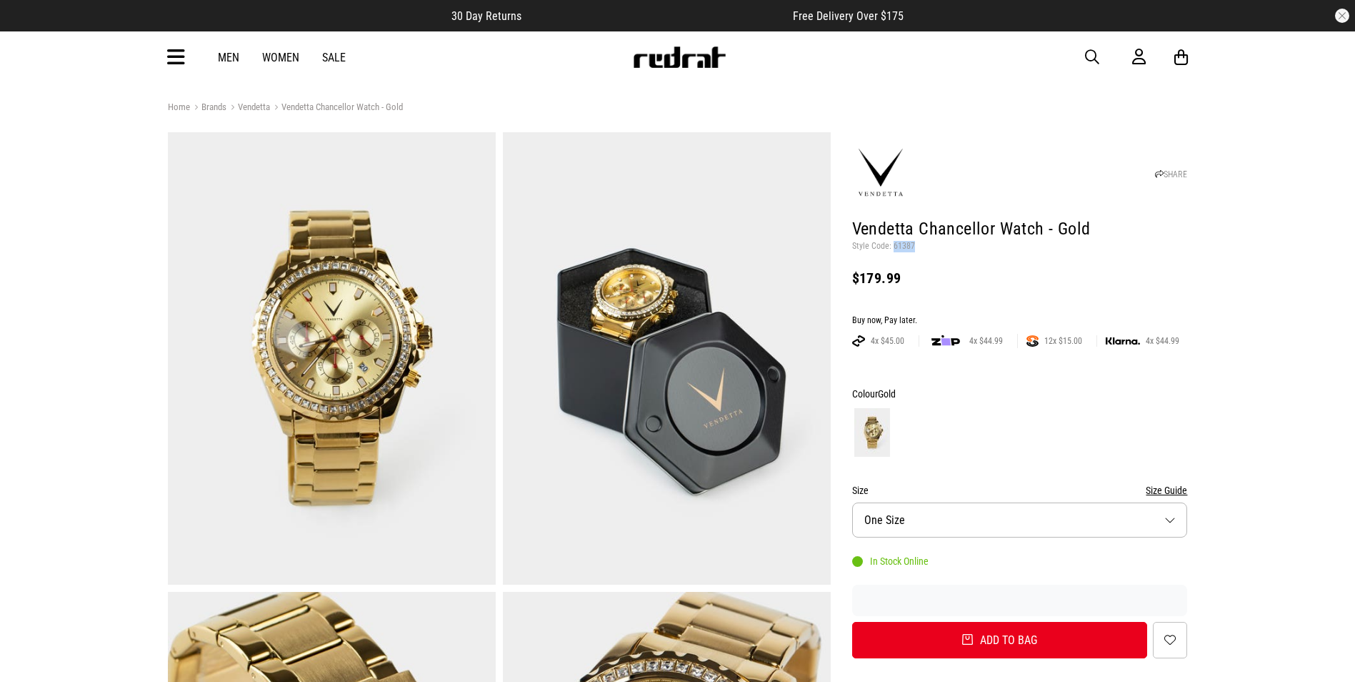
drag, startPoint x: 915, startPoint y: 247, endPoint x: 891, endPoint y: 248, distance: 24.3
click at [891, 248] on p "Style Code: 61387" at bounding box center [1020, 246] width 336 height 11
copy p "61387"
click at [1089, 55] on span "button" at bounding box center [1092, 57] width 14 height 17
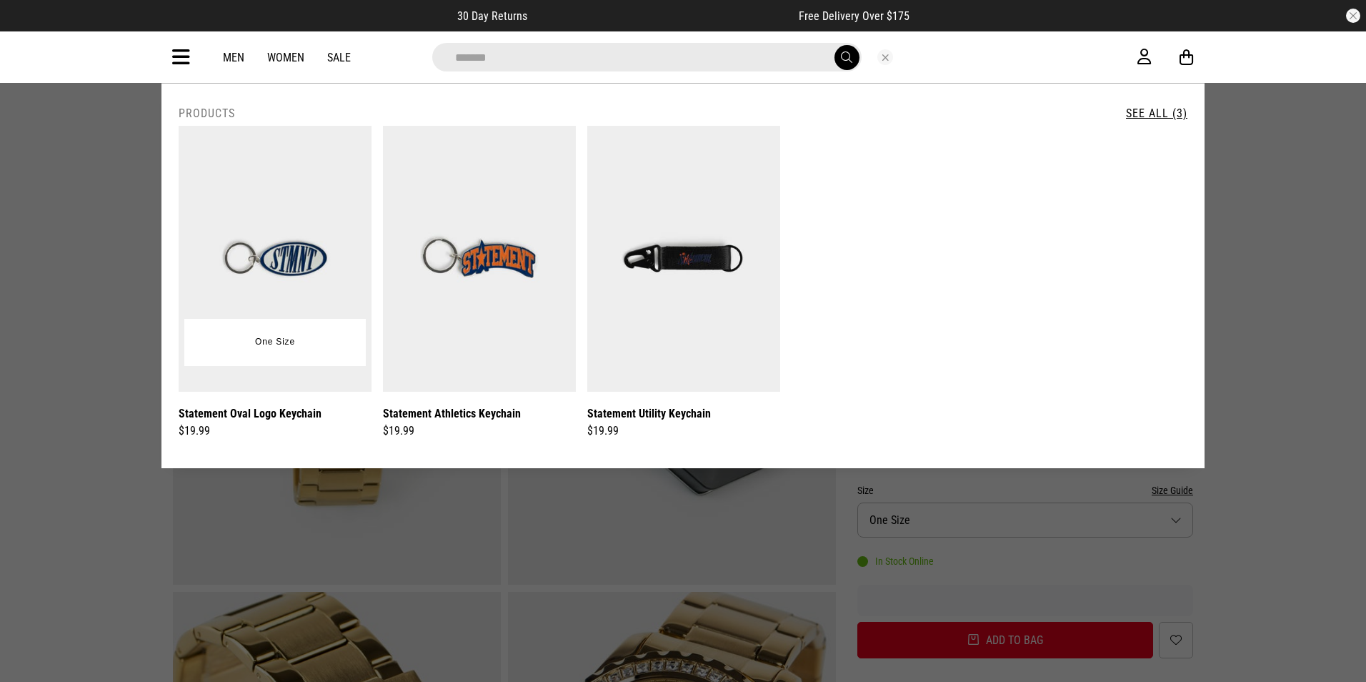
type input "*******"
click at [308, 255] on img at bounding box center [275, 259] width 193 height 266
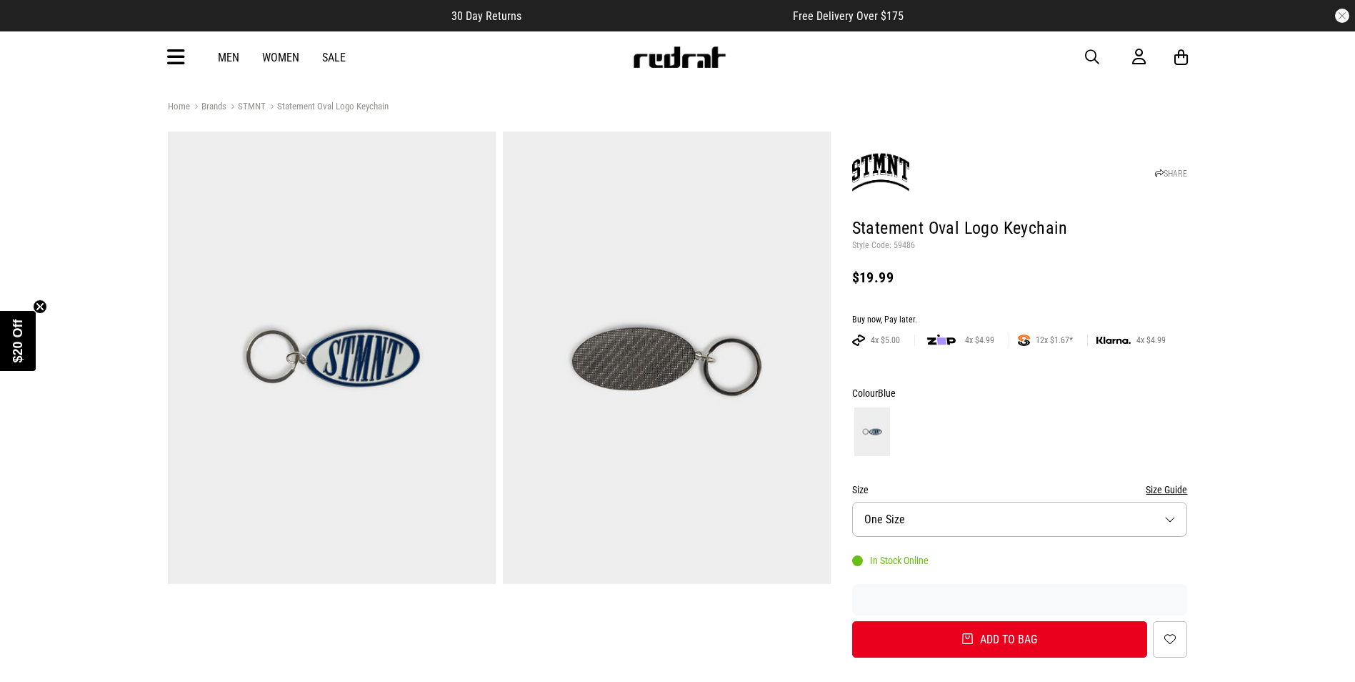
click at [913, 245] on p "Style Code: 59486" at bounding box center [1020, 245] width 336 height 11
drag, startPoint x: 915, startPoint y: 245, endPoint x: 919, endPoint y: 255, distance: 10.9
click at [917, 249] on p "Style Code: 59486" at bounding box center [1020, 245] width 336 height 11
drag, startPoint x: 914, startPoint y: 244, endPoint x: 903, endPoint y: 242, distance: 10.8
click at [893, 244] on p "Style Code: 59486" at bounding box center [1020, 245] width 336 height 11
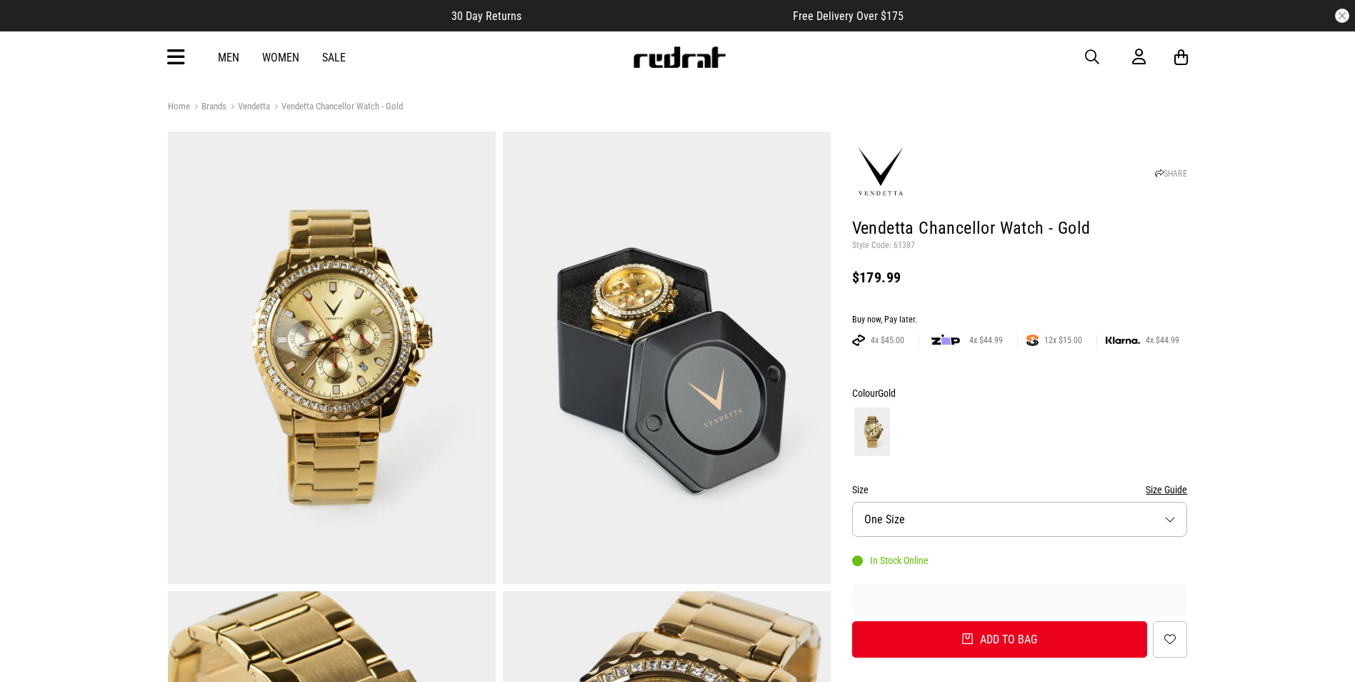
click at [1092, 54] on span "button" at bounding box center [1092, 57] width 14 height 17
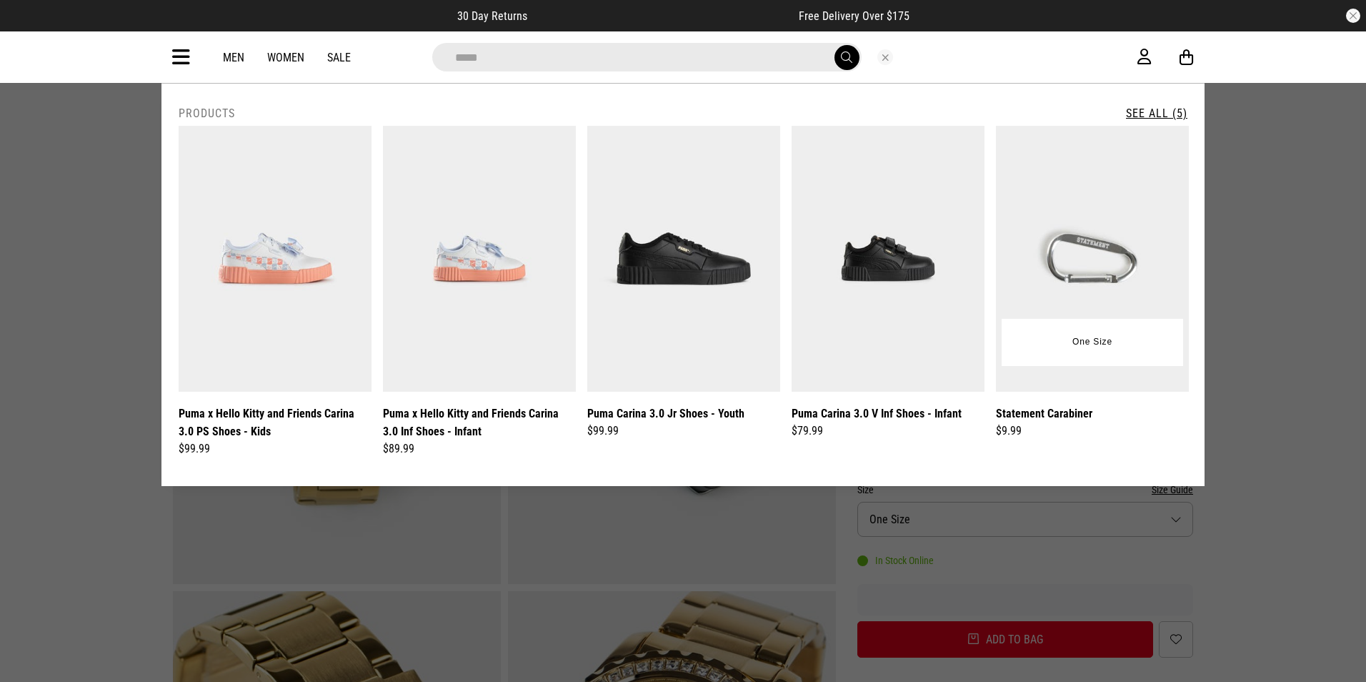
type input "*****"
click at [1126, 272] on img at bounding box center [1092, 259] width 193 height 266
